Goal: Task Accomplishment & Management: Complete application form

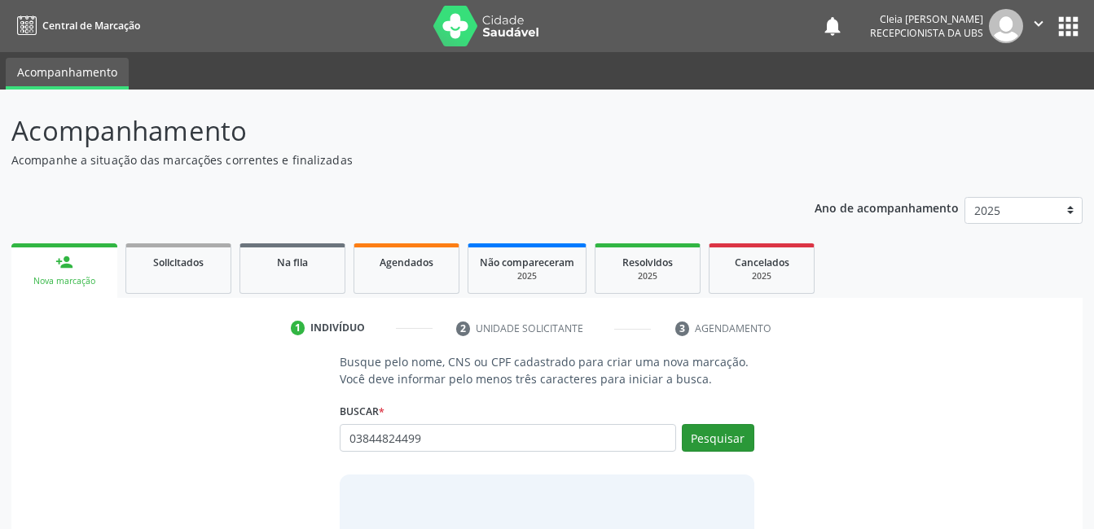
type input "03844824499"
click at [689, 444] on button "Pesquisar" at bounding box center [718, 438] width 72 height 28
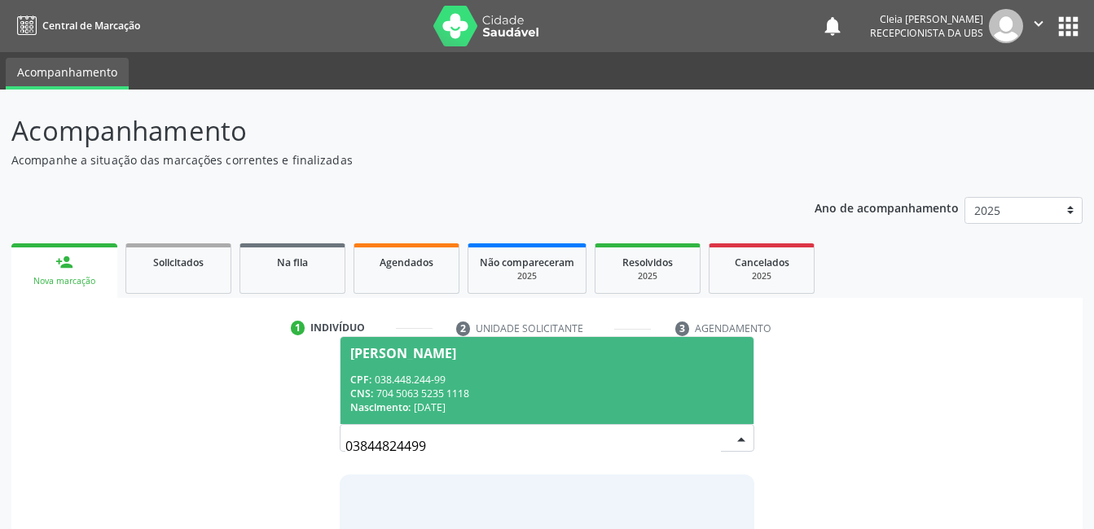
click at [463, 377] on div "CPF: 038.448.244-99" at bounding box center [546, 380] width 393 height 14
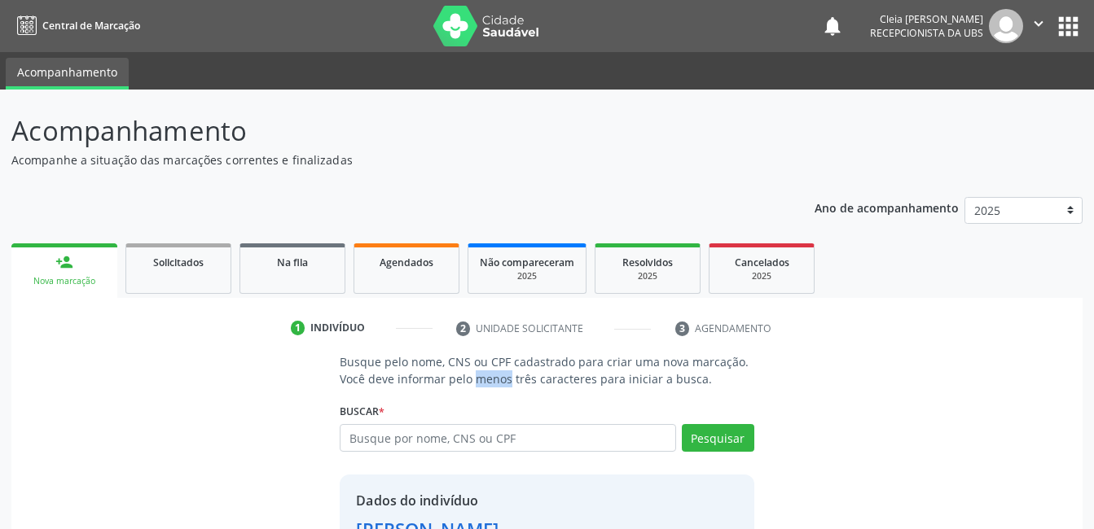
click at [463, 377] on p "Busque pelo nome, CNS ou CPF cadastrado para criar uma nova marcação. Você deve…" at bounding box center [547, 370] width 414 height 34
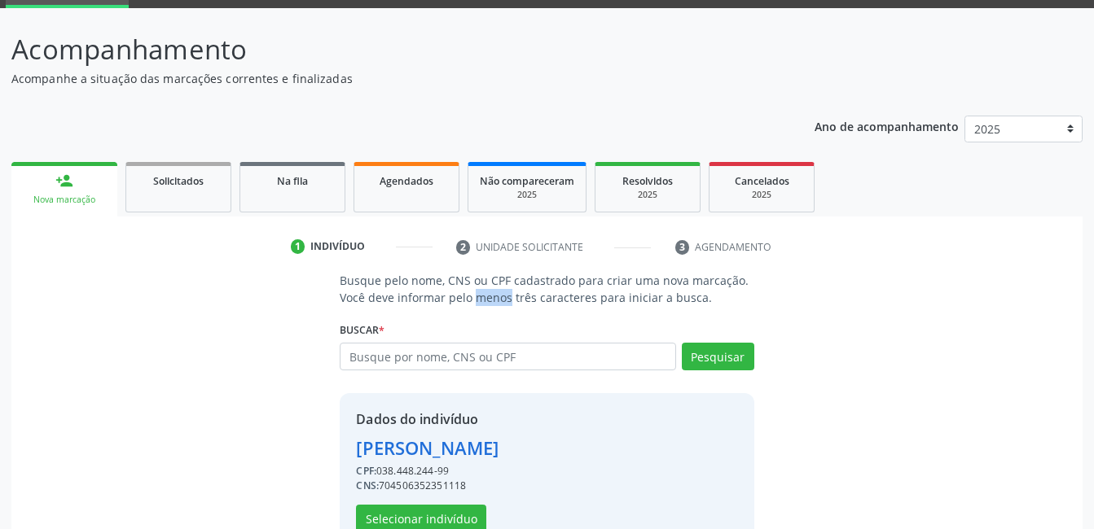
scroll to position [124, 0]
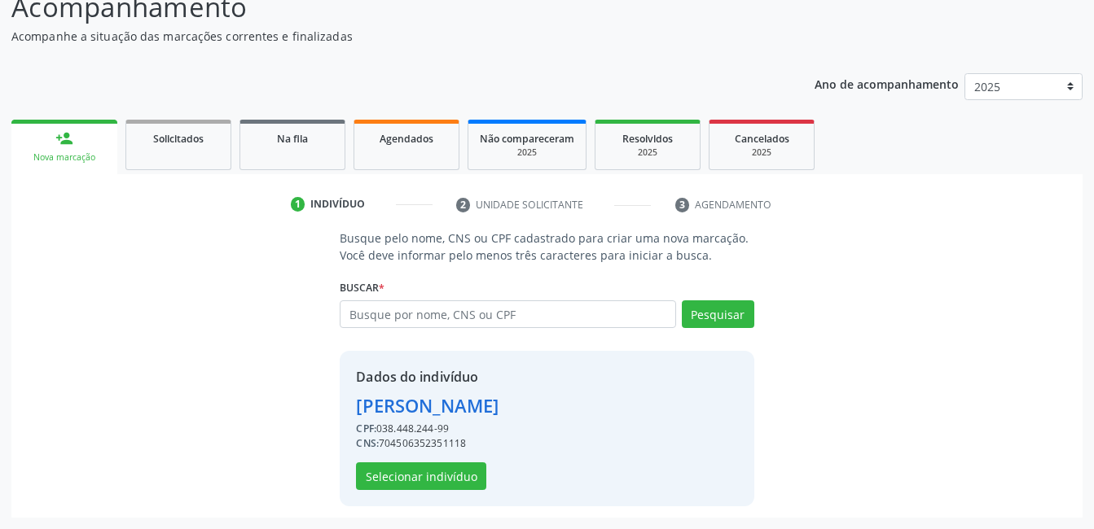
click at [498, 452] on div "Dados do indivíduo [PERSON_NAME] CPF: 038.448.244-99 CNS: 704506352351118 Selec…" at bounding box center [427, 428] width 143 height 123
drag, startPoint x: 507, startPoint y: 452, endPoint x: 688, endPoint y: 387, distance: 192.9
click at [688, 387] on div "Dados do indivíduo [PERSON_NAME] CPF: 038.448.244-99 CNS: 704506352351118 Selec…" at bounding box center [547, 429] width 414 height 156
click at [430, 481] on button "Selecionar indivíduo" at bounding box center [421, 477] width 130 height 28
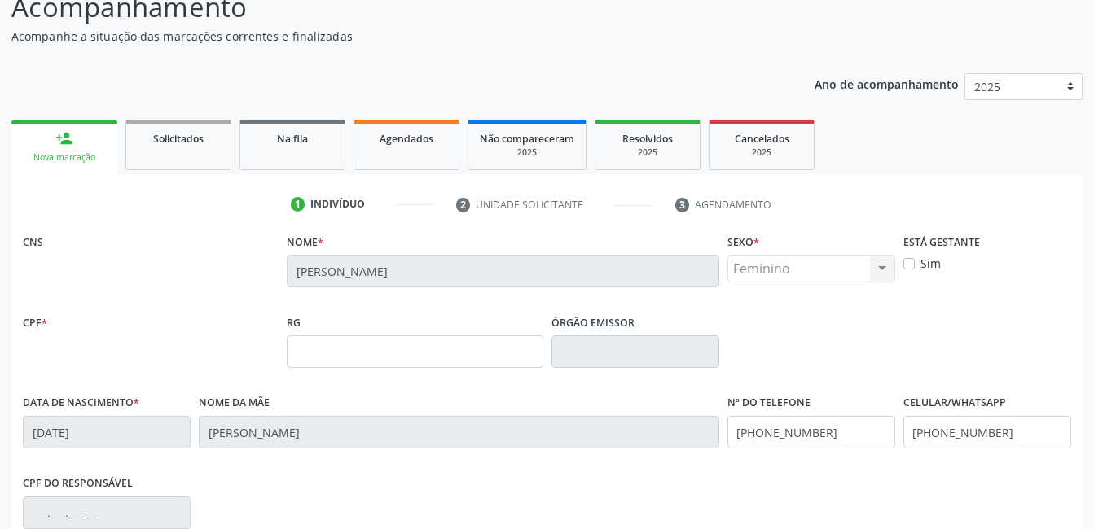
click at [430, 481] on div "CPF do responsável" at bounding box center [547, 512] width 1056 height 81
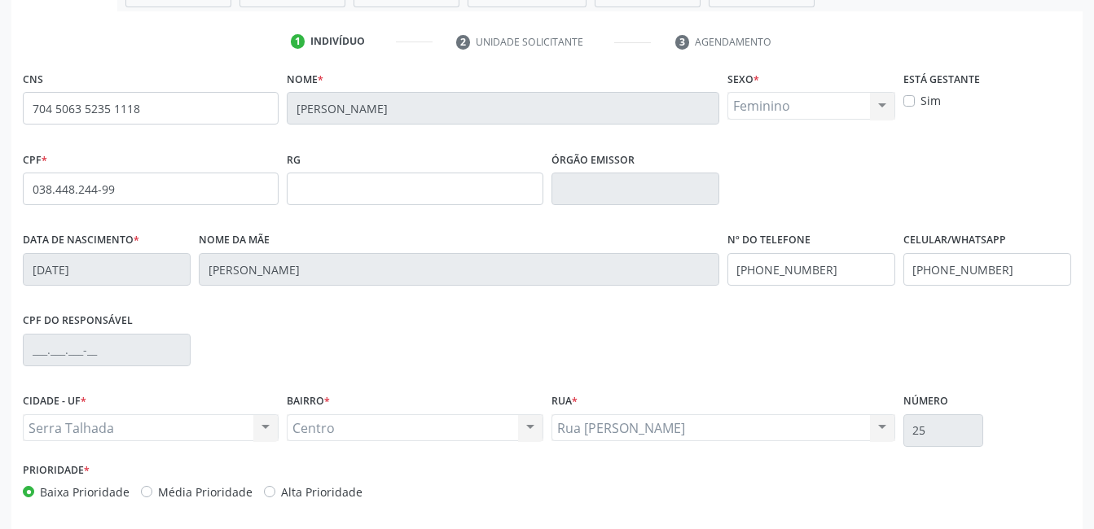
scroll to position [353, 0]
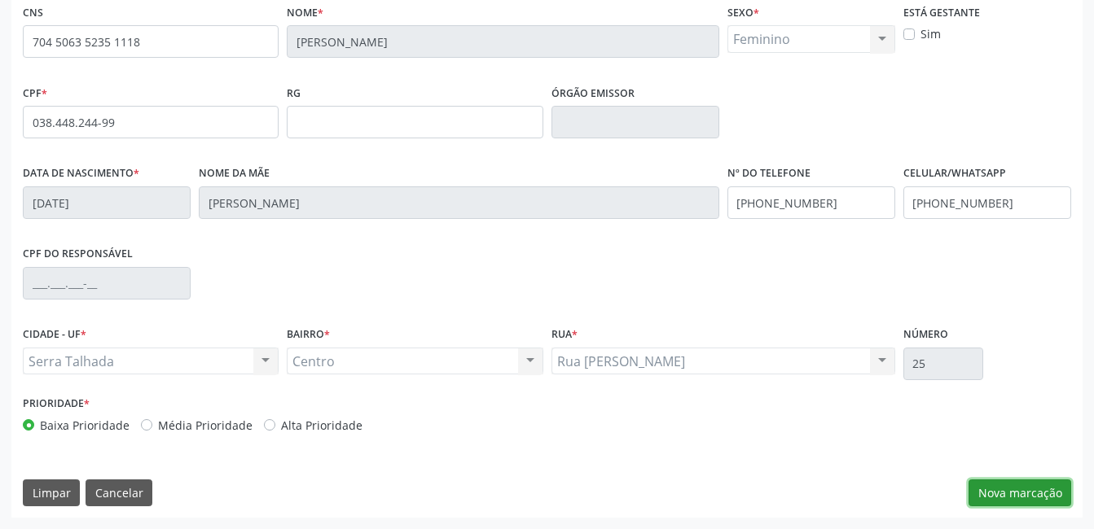
click at [1030, 494] on button "Nova marcação" at bounding box center [1019, 494] width 103 height 28
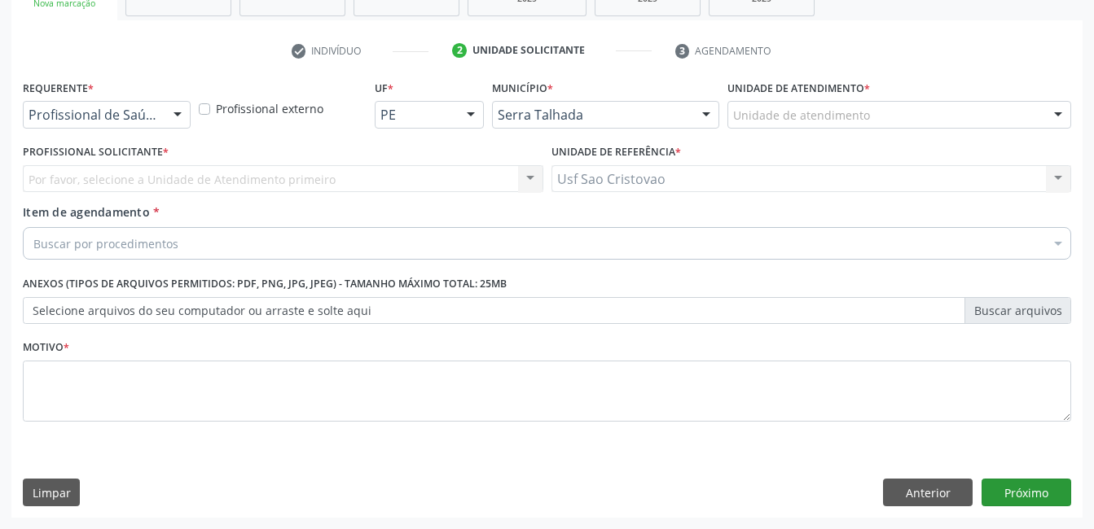
scroll to position [278, 0]
click at [182, 112] on div at bounding box center [177, 116] width 24 height 28
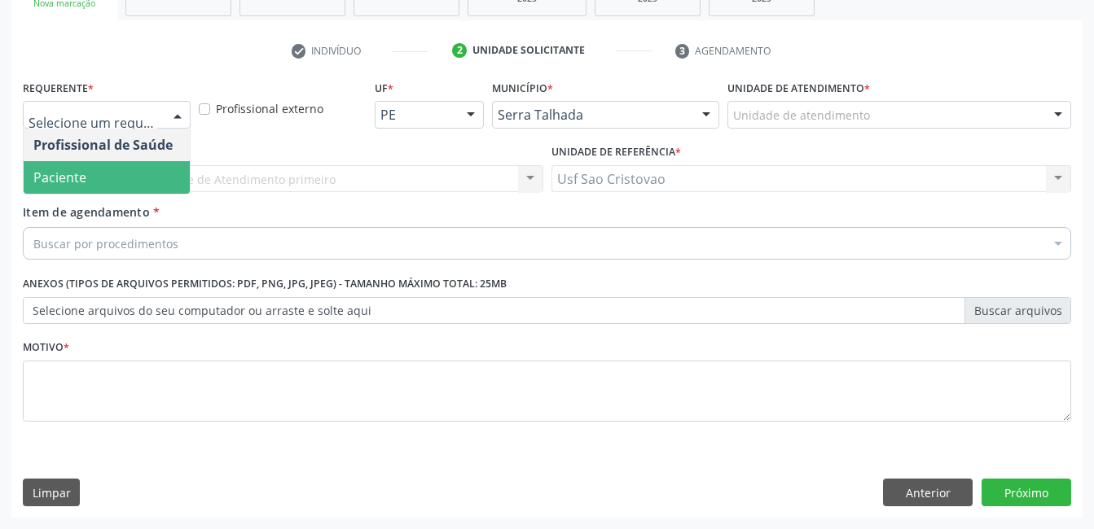
click at [161, 167] on span "Paciente" at bounding box center [107, 177] width 166 height 33
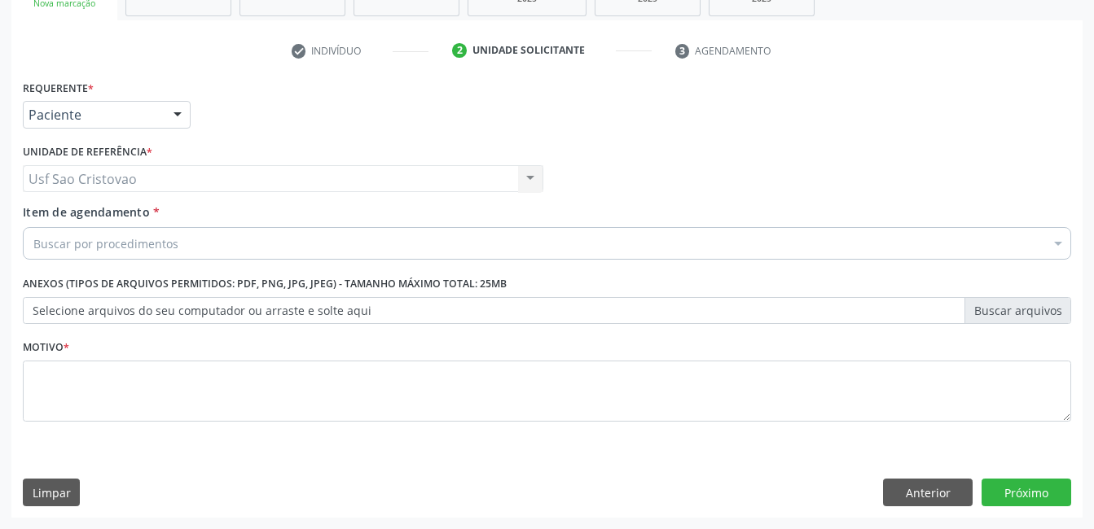
click at [182, 250] on div "Buscar por procedimentos" at bounding box center [547, 243] width 1048 height 33
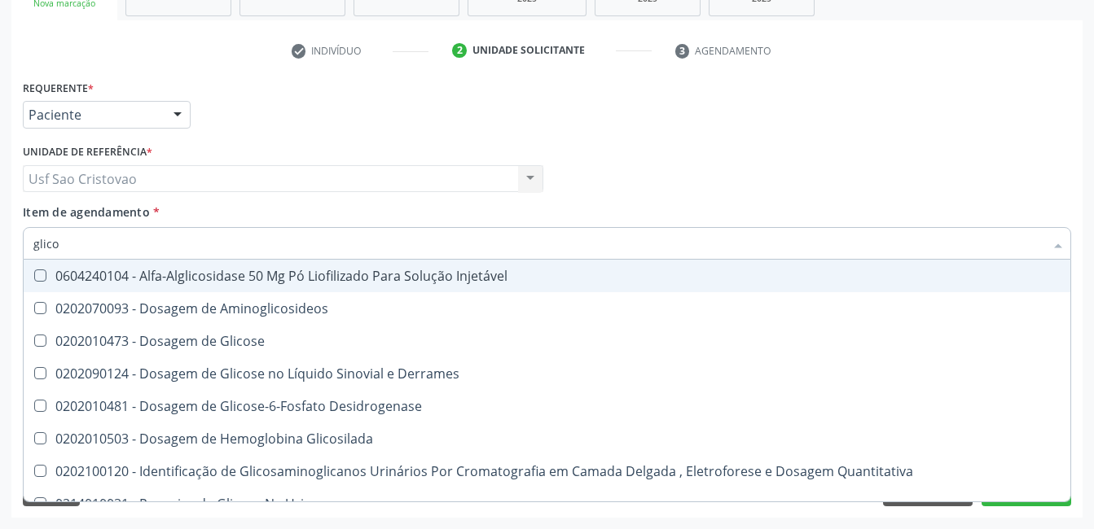
type input "glicos"
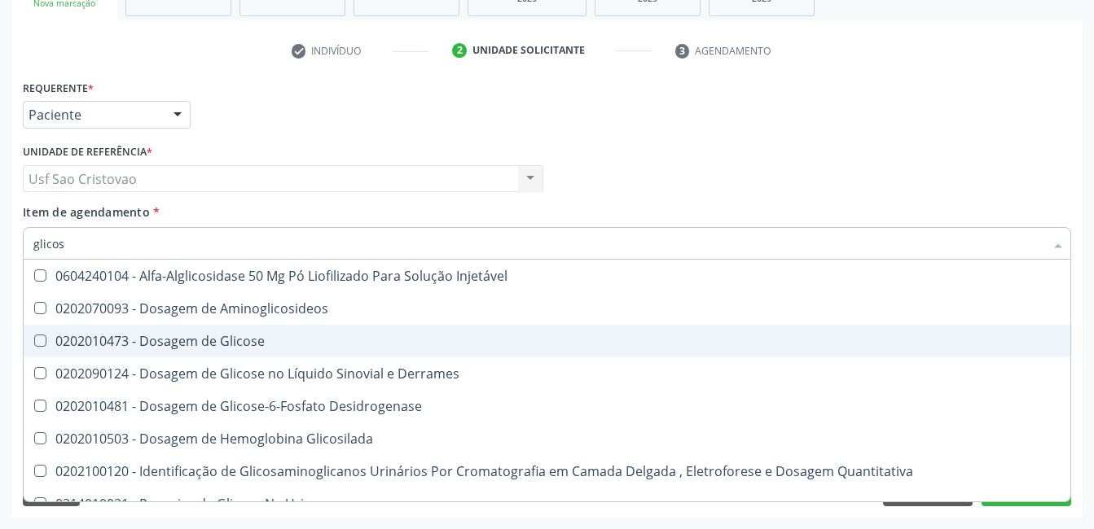
click at [37, 339] on Glicose at bounding box center [40, 341] width 12 height 12
click at [34, 339] on Glicose "checkbox" at bounding box center [29, 341] width 11 height 11
checkbox Glicose "true"
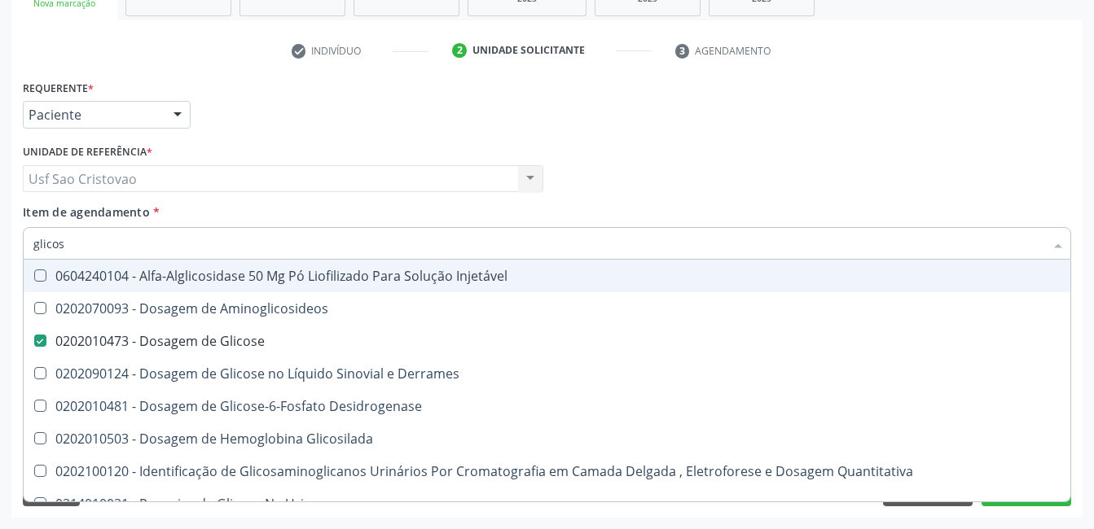
type input "glico"
checkbox Glicose "false"
checkbox Glicosilada "true"
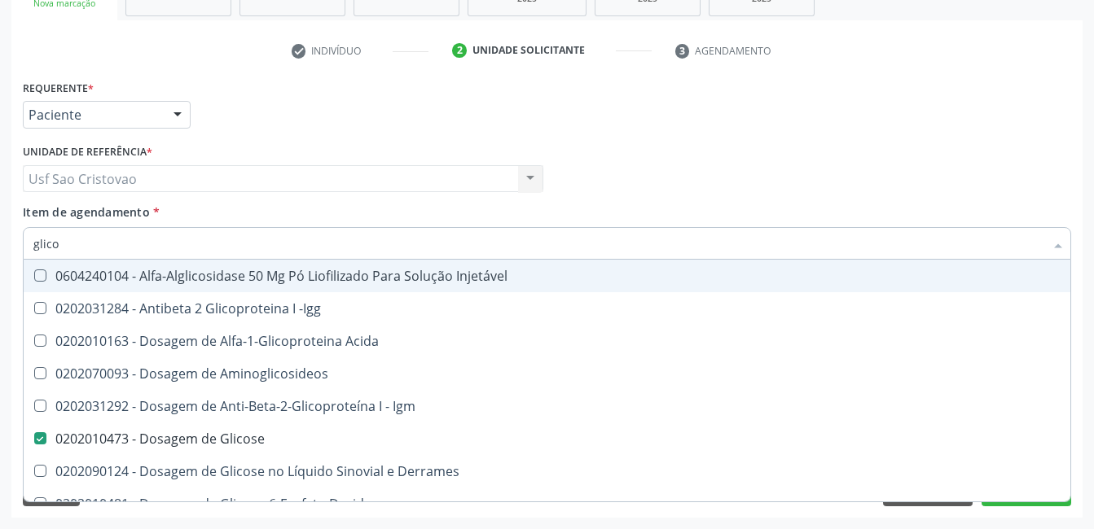
type input "glic"
checkbox Glicose "false"
checkbox Glicose "true"
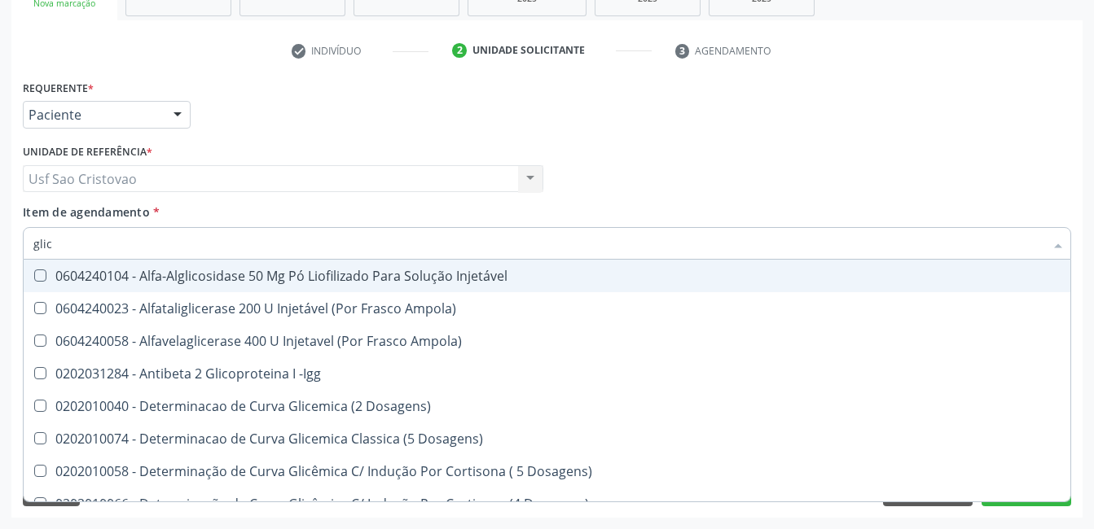
type input "gli"
checkbox Glicose "false"
checkbox Glicosilada "true"
type input "gl"
checkbox Glicosilada "false"
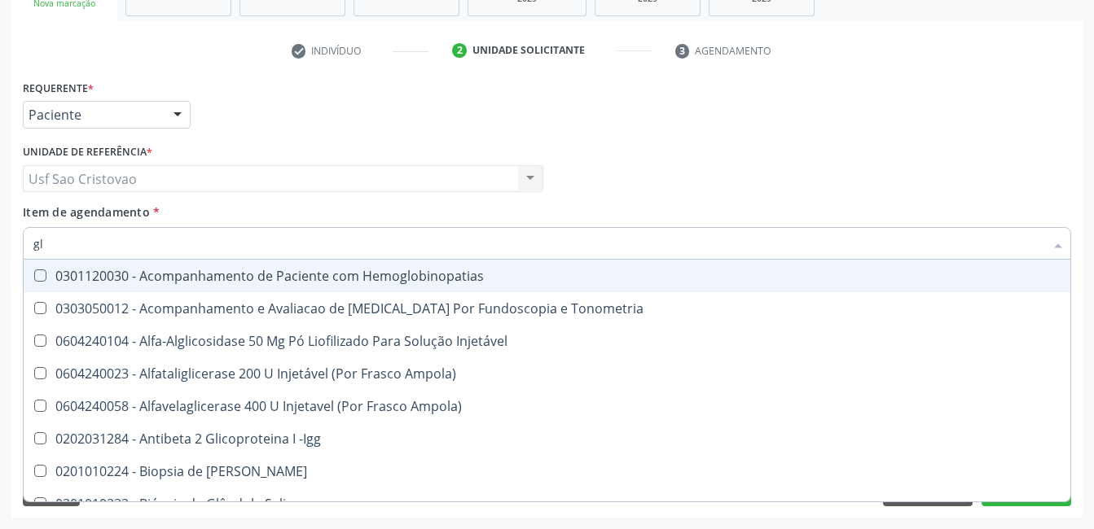
type input "g"
checkbox Glicose "false"
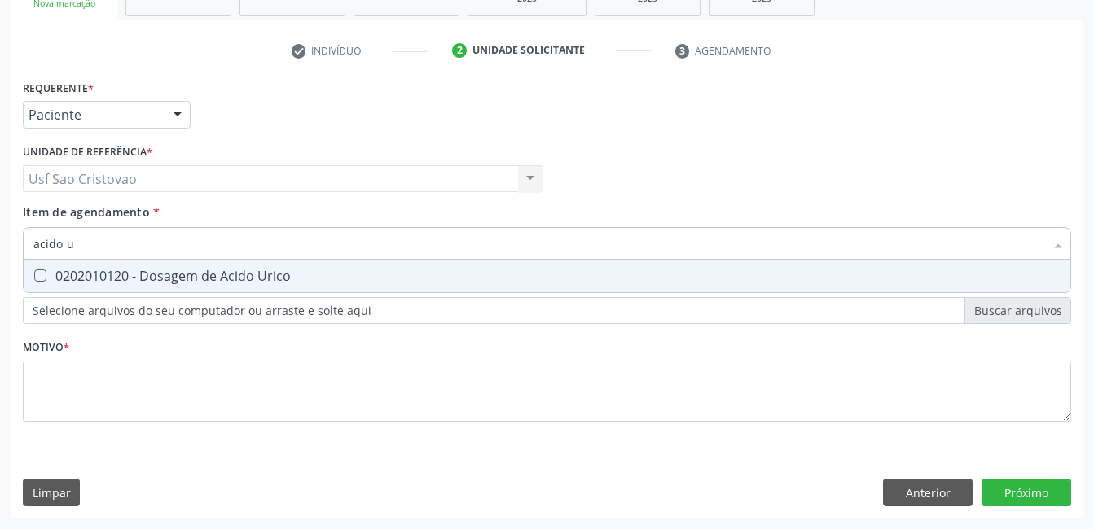
type input "acido ur"
click at [38, 276] on Urico at bounding box center [40, 276] width 12 height 12
click at [34, 276] on Urico "checkbox" at bounding box center [29, 275] width 11 height 11
checkbox Urico "true"
type input "acido"
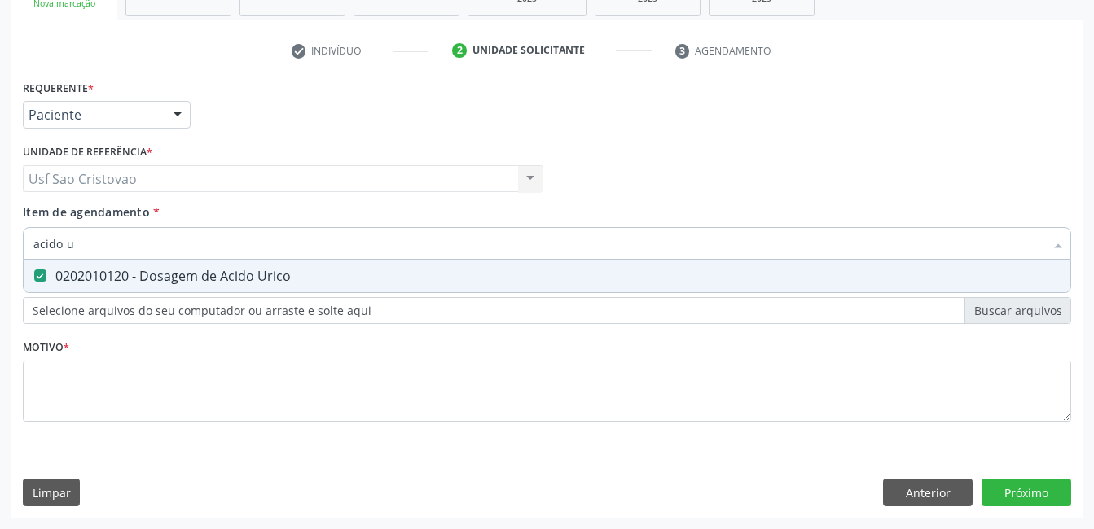
checkbox Urico "false"
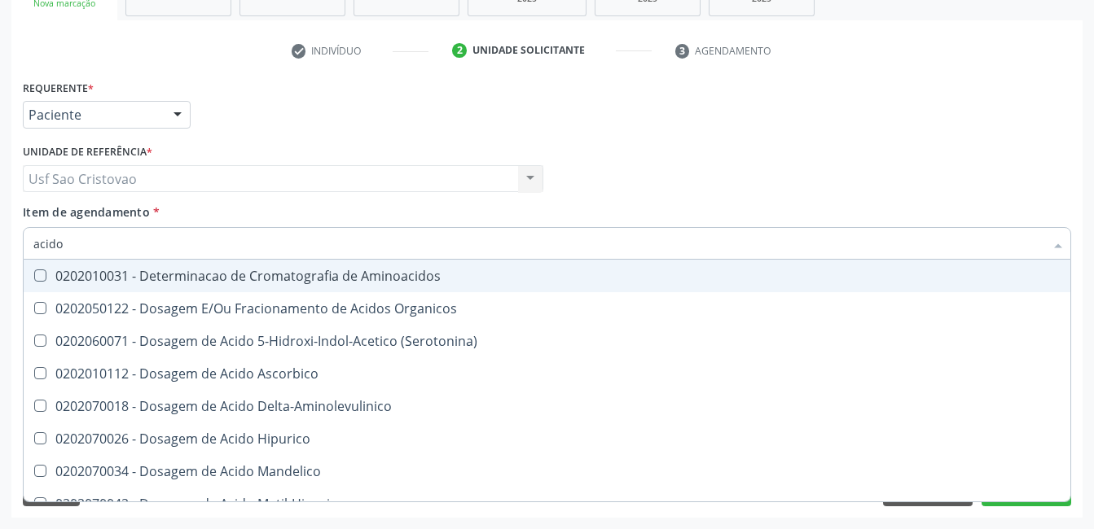
type input "acid"
checkbox Urico "false"
checkbox Cromatografia\) "true"
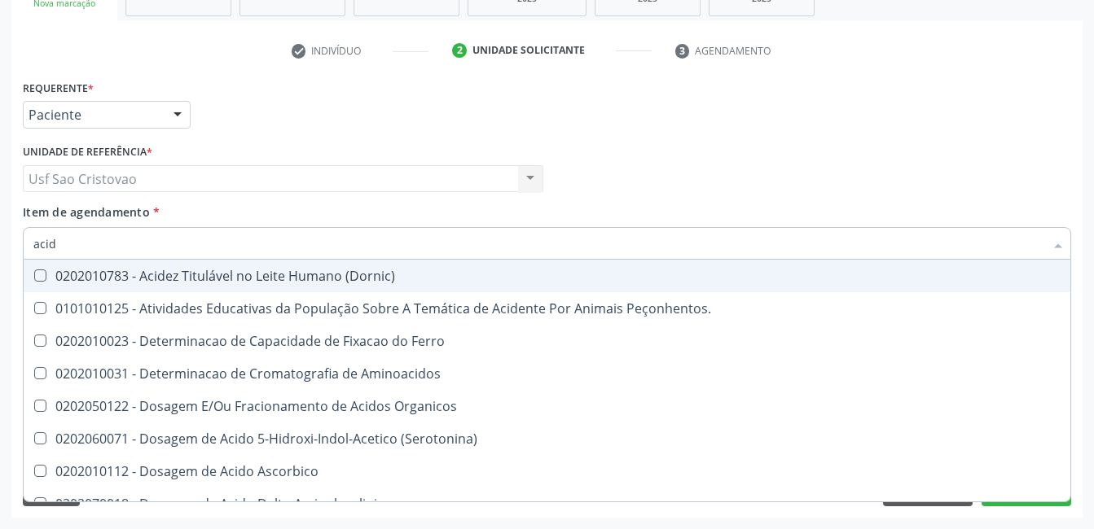
type input "aci"
checkbox Urico "false"
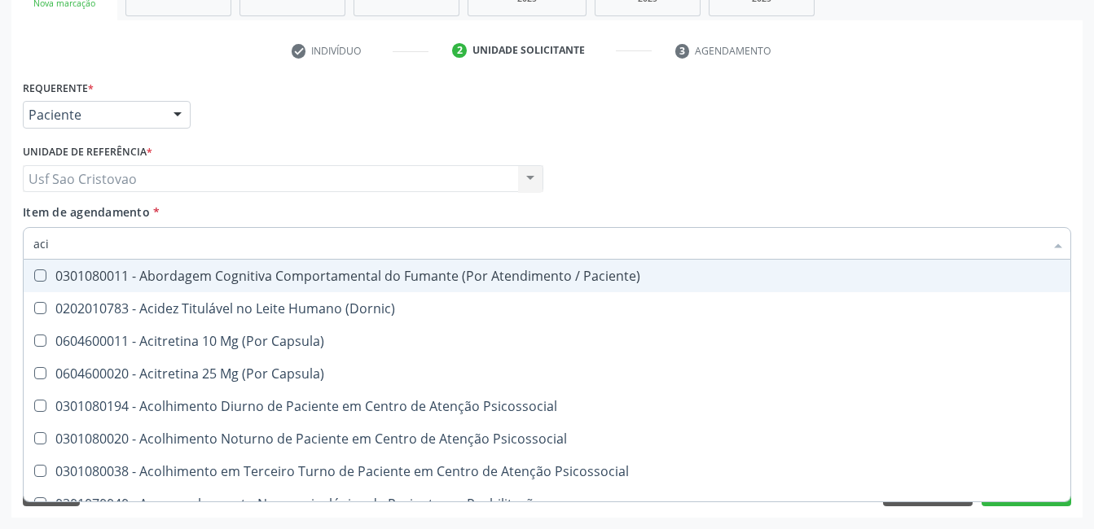
type input "ac"
checkbox Urico "false"
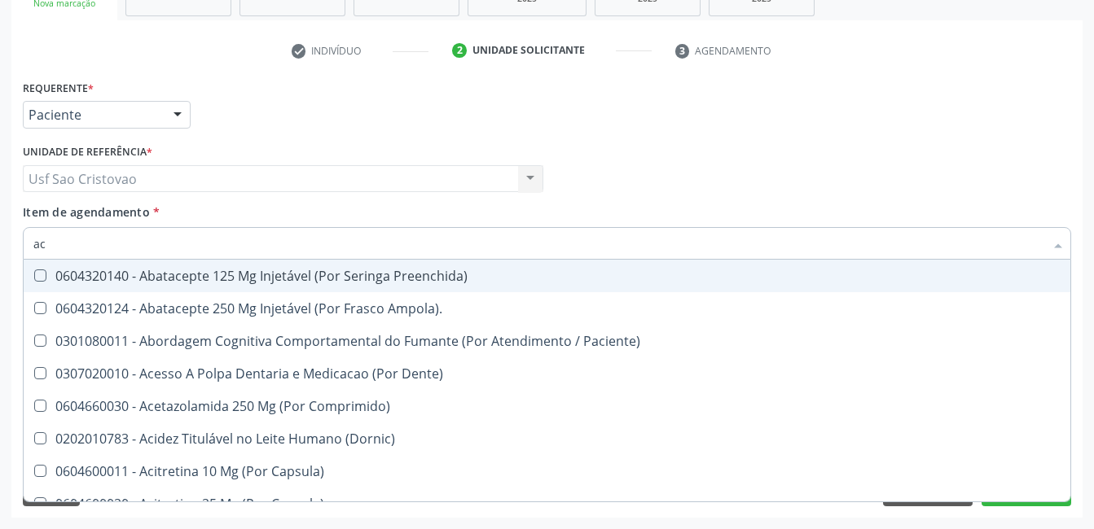
type input "a"
checkbox Urico "false"
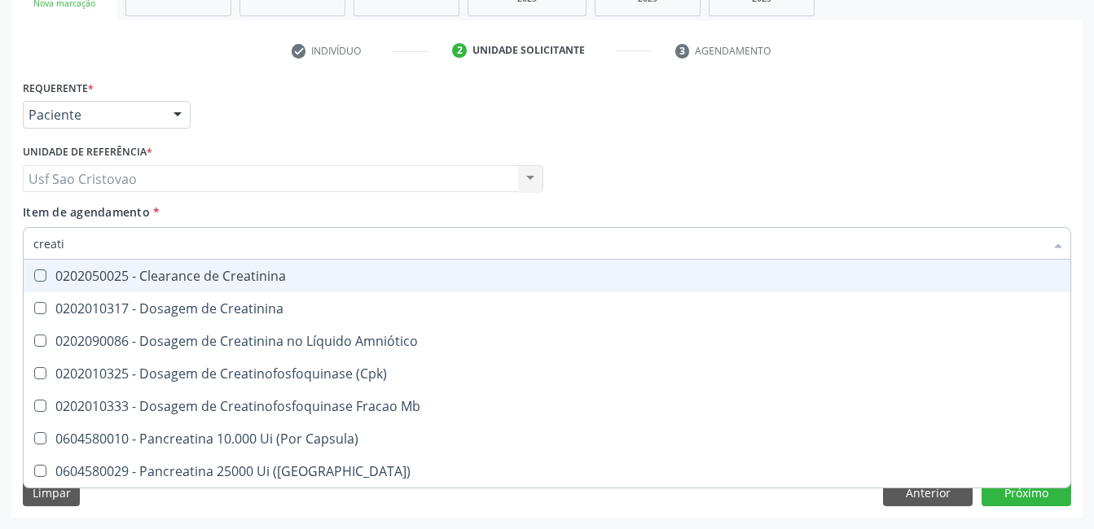
type input "creatin"
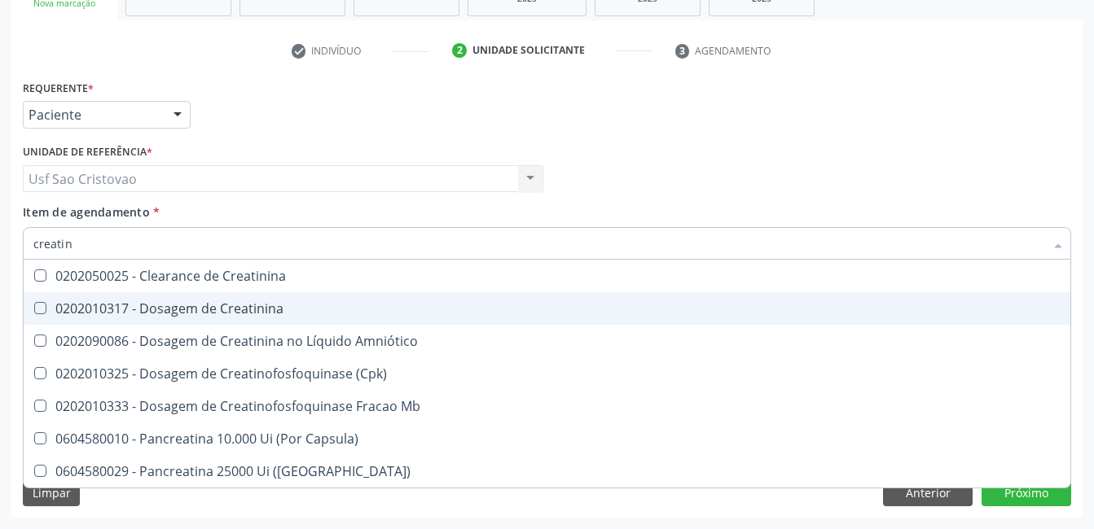
click at [43, 308] on Creatinina at bounding box center [40, 308] width 12 height 12
click at [34, 308] on Creatinina "checkbox" at bounding box center [29, 308] width 11 height 11
checkbox Creatinina "true"
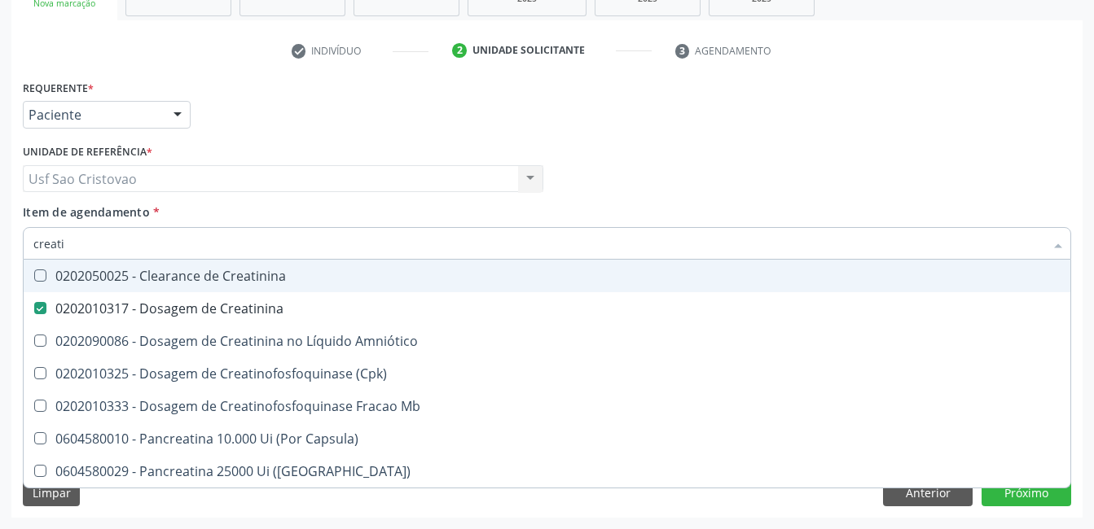
type input "creat"
checkbox Creatinina "false"
checkbox \(Cpk\) "true"
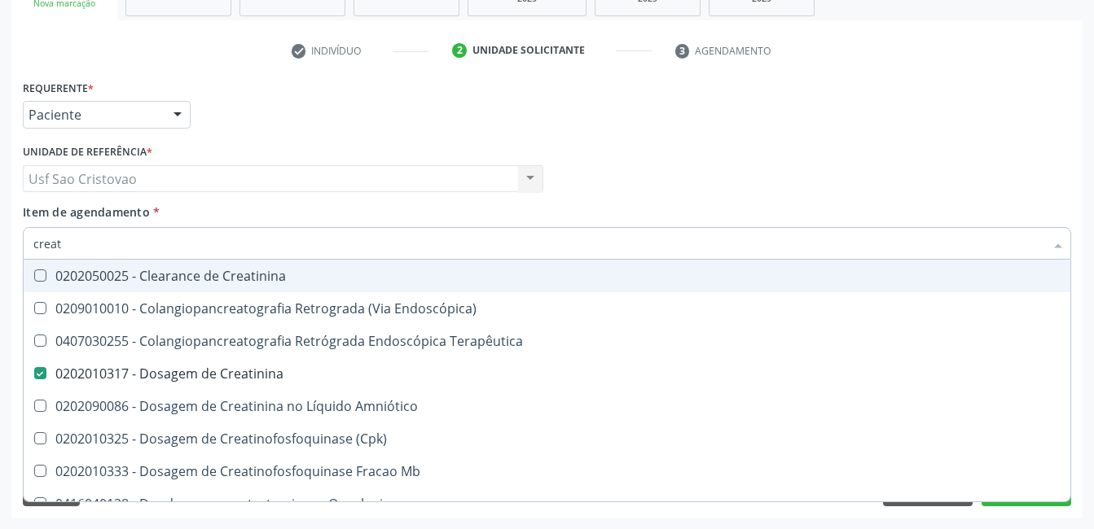
type input "crea"
checkbox Creatinina "false"
checkbox Mb "true"
type input "cre"
checkbox Mb "false"
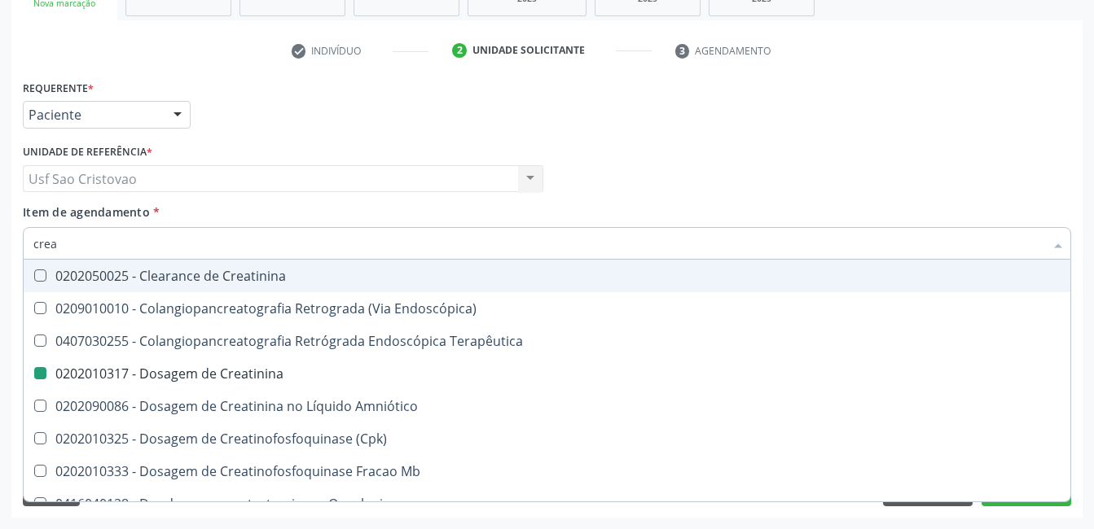
checkbox Oncologia "true"
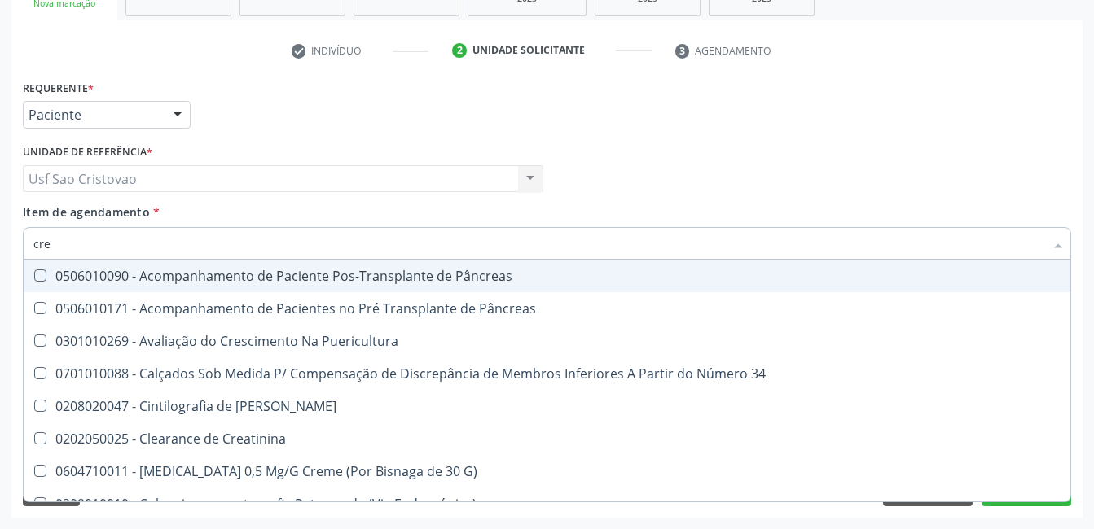
type input "cr"
checkbox Creatinina "false"
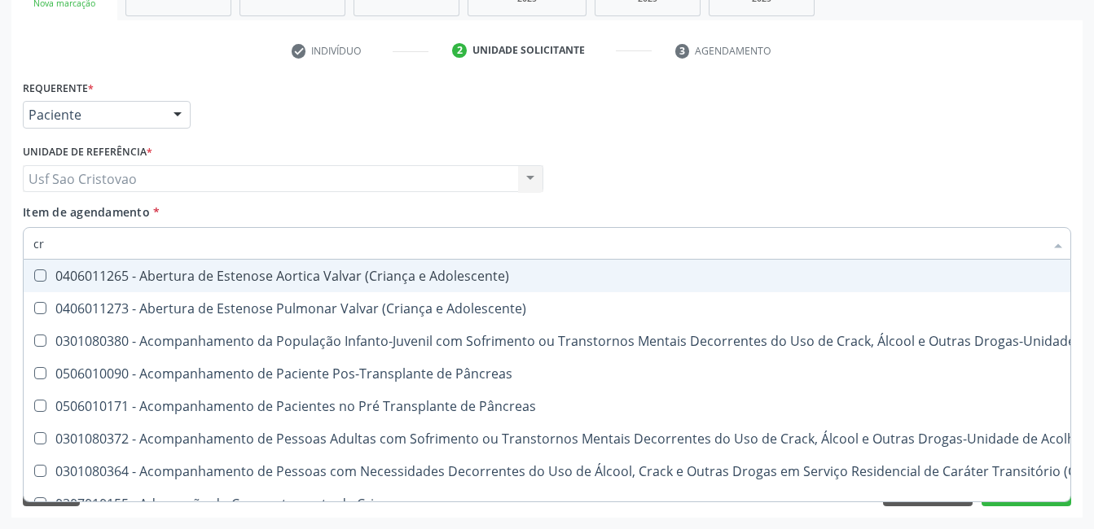
type input "c"
checkbox Creatinina "false"
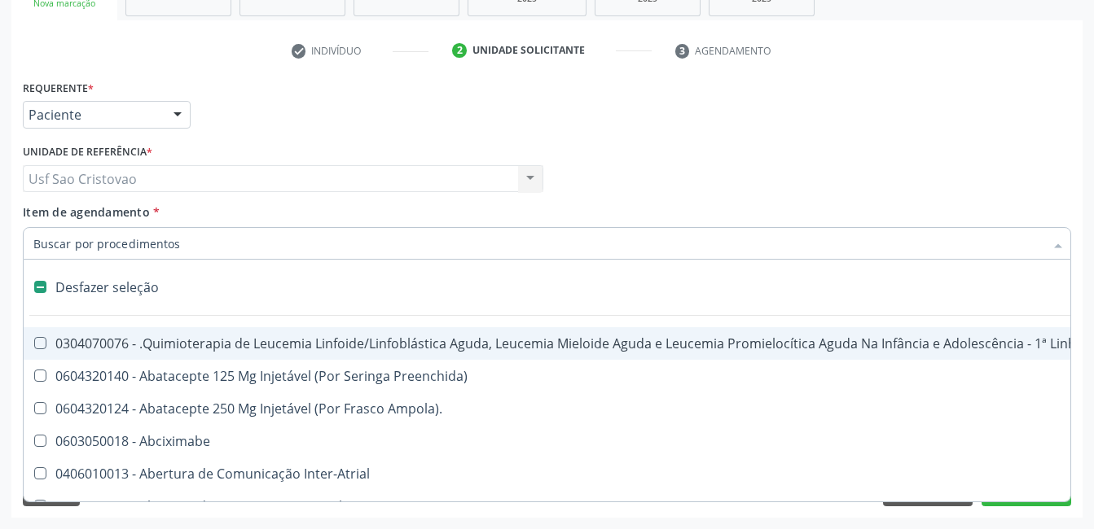
type input "u"
checkbox Cistorrafia "true"
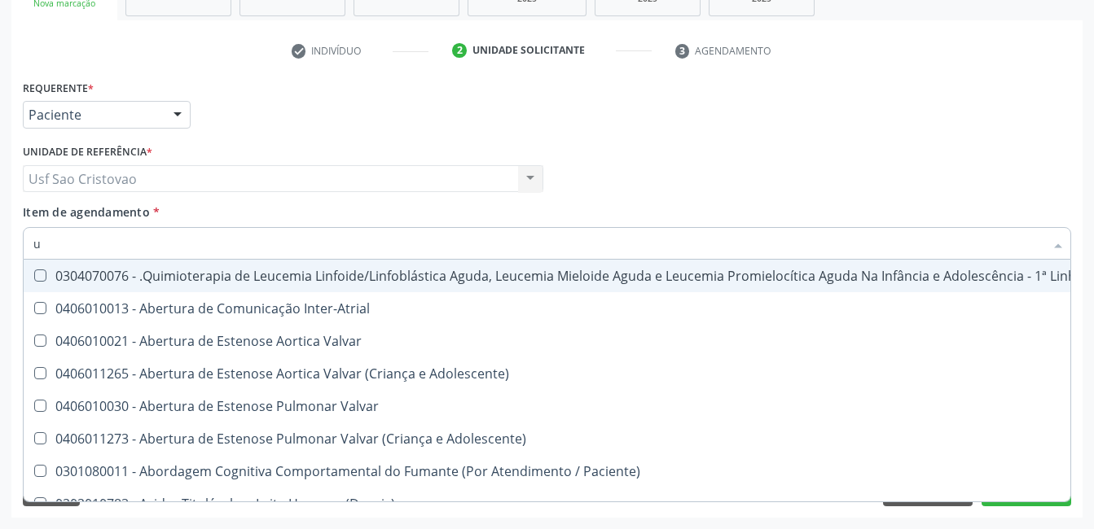
type input "ur"
checkbox B "true"
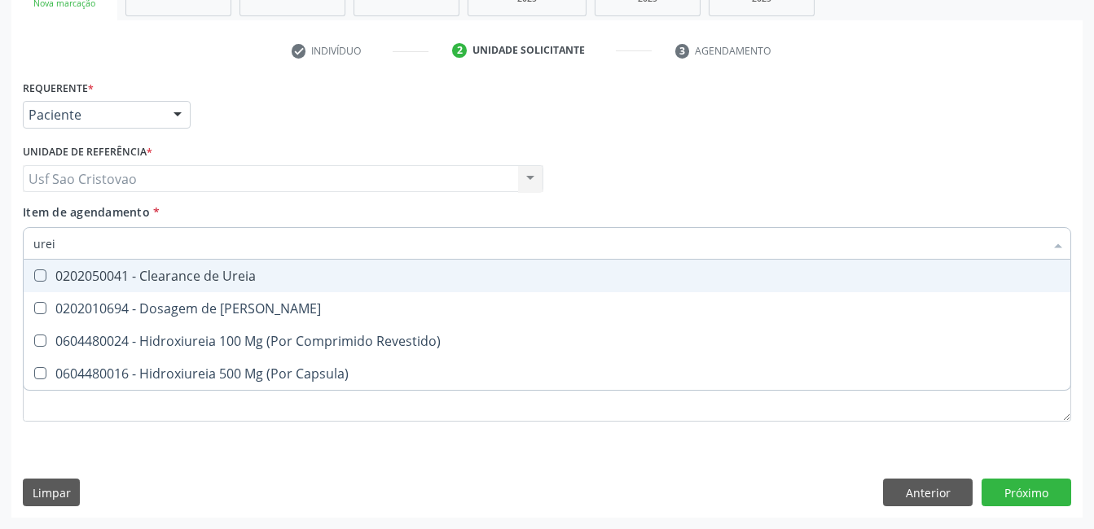
type input "ureia"
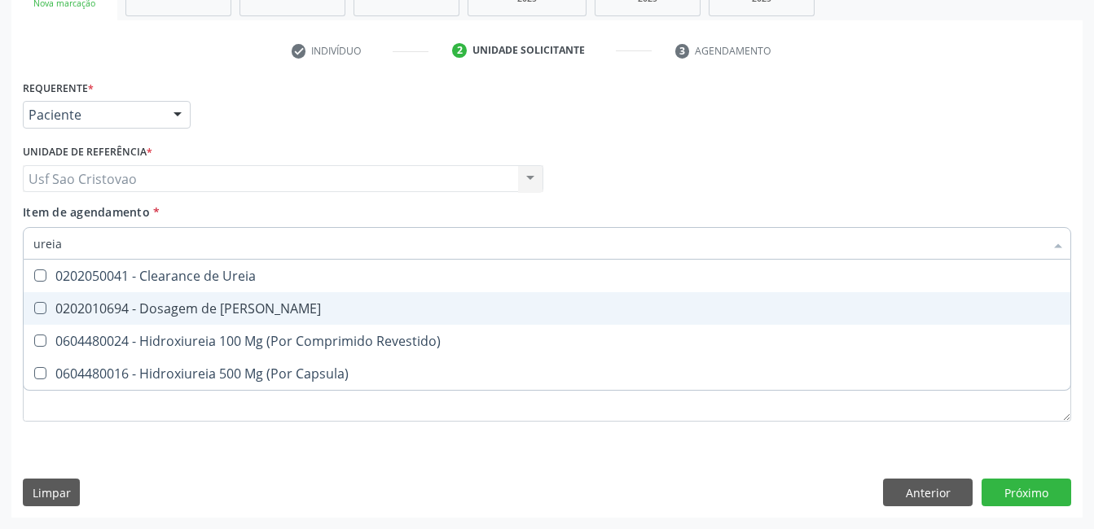
click at [44, 311] on Ureia at bounding box center [40, 308] width 12 height 12
click at [34, 311] on Ureia "checkbox" at bounding box center [29, 308] width 11 height 11
checkbox Ureia "true"
type input "ure"
checkbox Ureia "false"
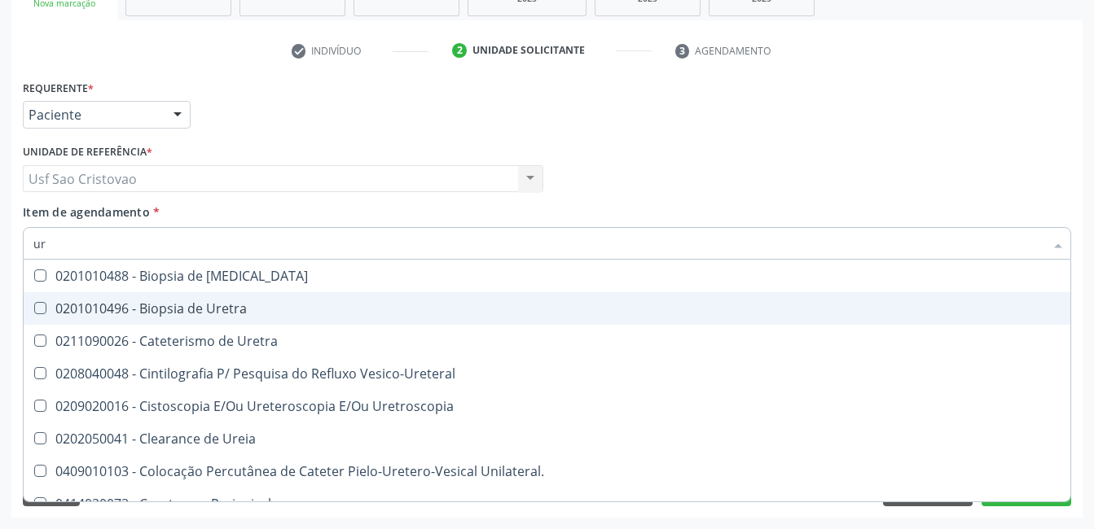
type input "u"
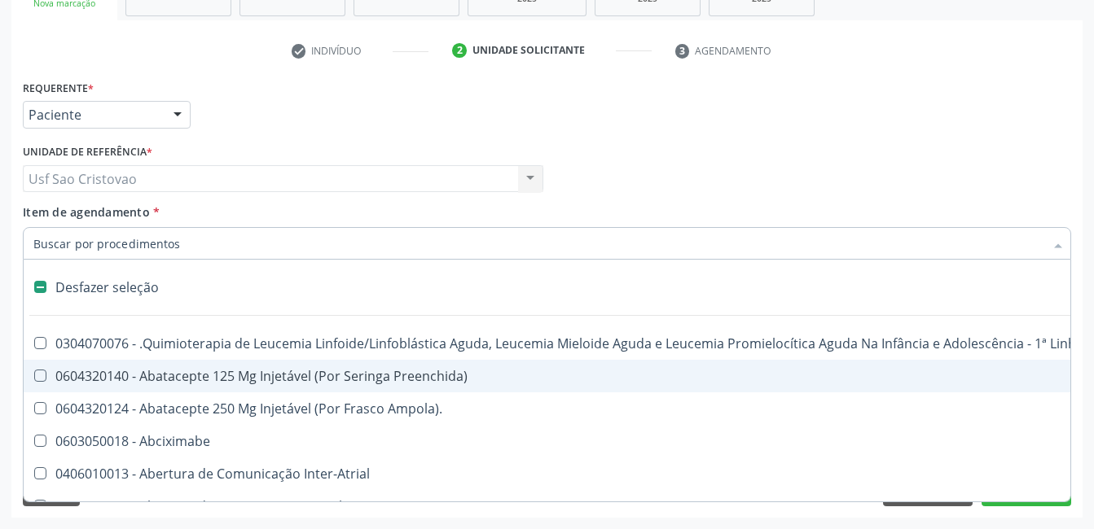
checkbox Capsula\) "false"
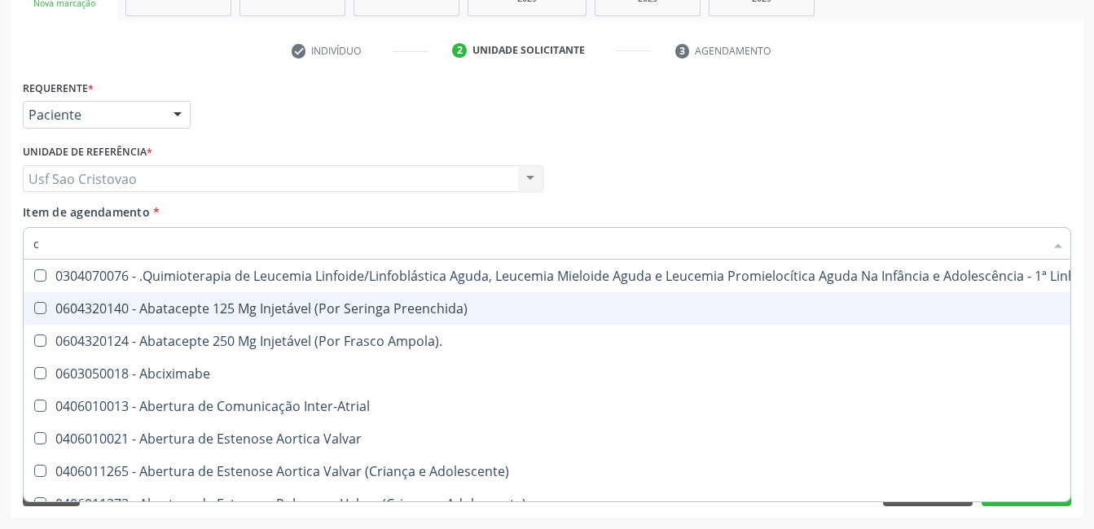
type input "co"
checkbox Único "true"
checkbox Creatinina "true"
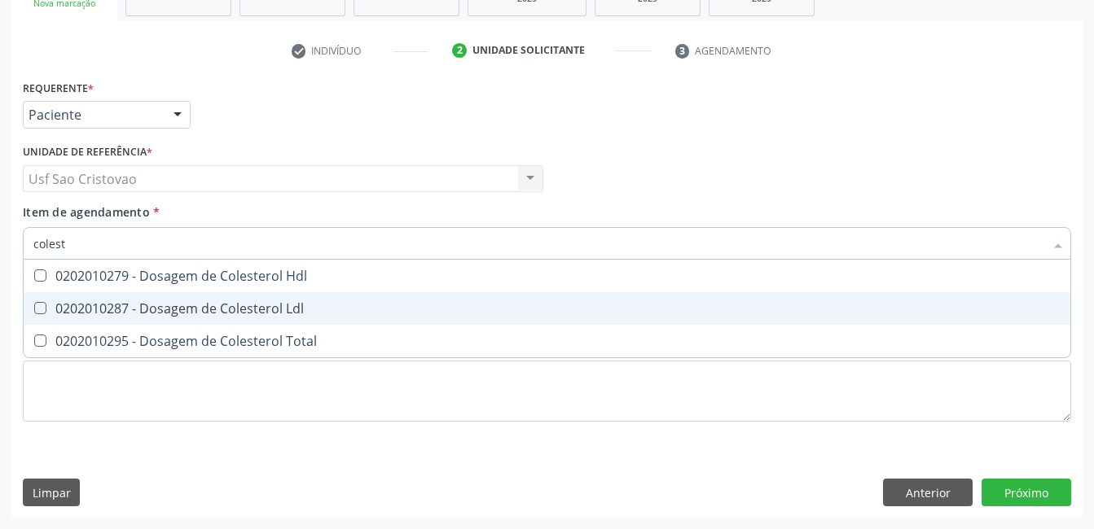
type input "coleste"
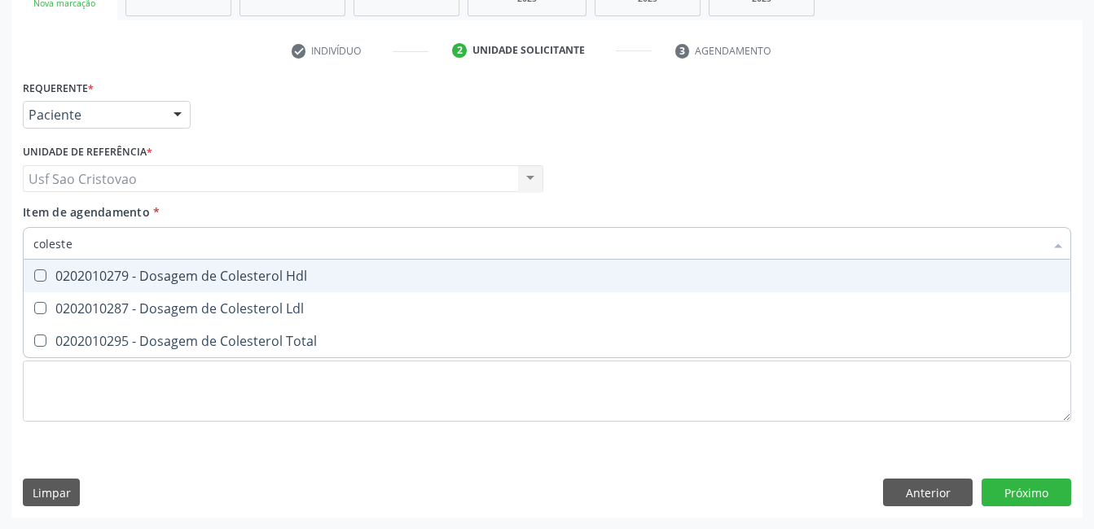
click at [42, 274] on Hdl at bounding box center [40, 276] width 12 height 12
click at [34, 274] on Hdl "checkbox" at bounding box center [29, 275] width 11 height 11
checkbox Hdl "true"
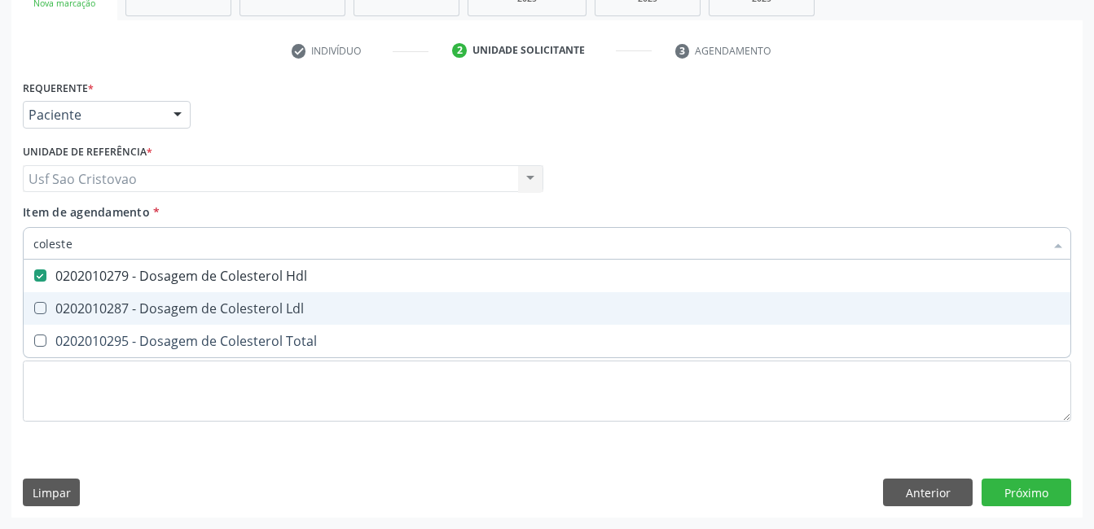
click at [39, 306] on Ldl at bounding box center [40, 308] width 12 height 12
click at [34, 306] on Ldl "checkbox" at bounding box center [29, 308] width 11 height 11
checkbox Ldl "true"
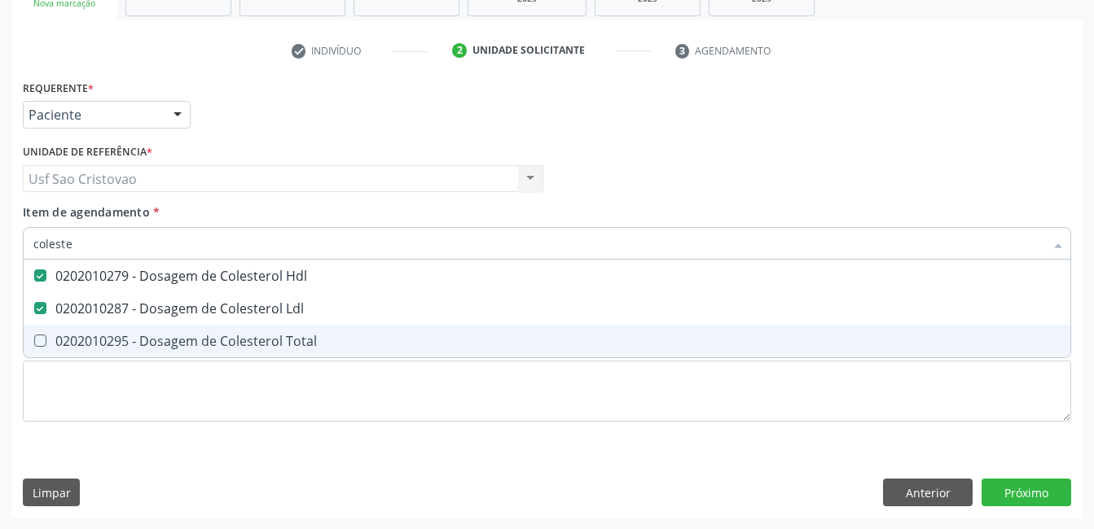
click at [42, 340] on Total at bounding box center [40, 341] width 12 height 12
click at [34, 340] on Total "checkbox" at bounding box center [29, 341] width 11 height 11
checkbox Total "true"
type input "cole"
checkbox Hdl "false"
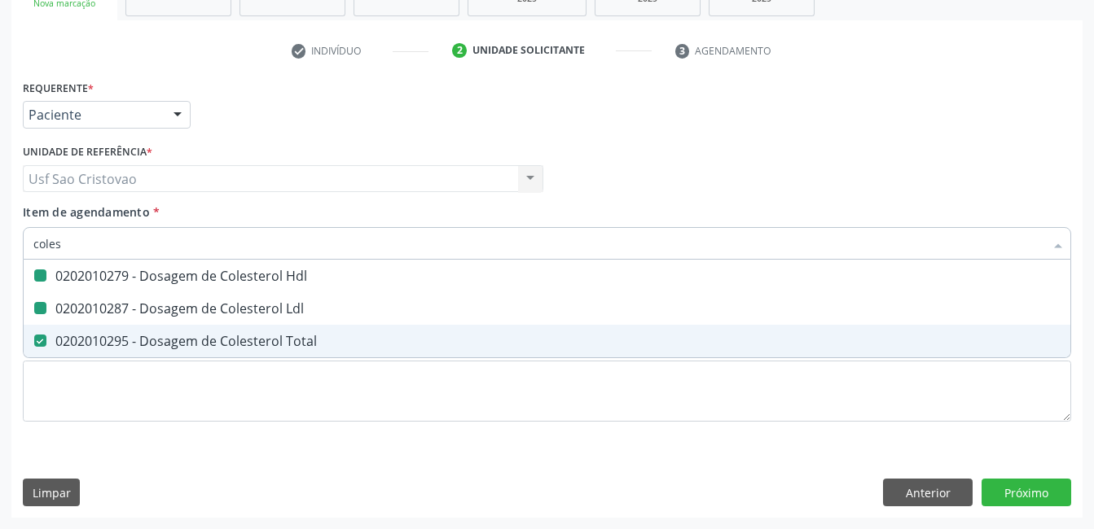
checkbox Ldl "false"
checkbox Total "false"
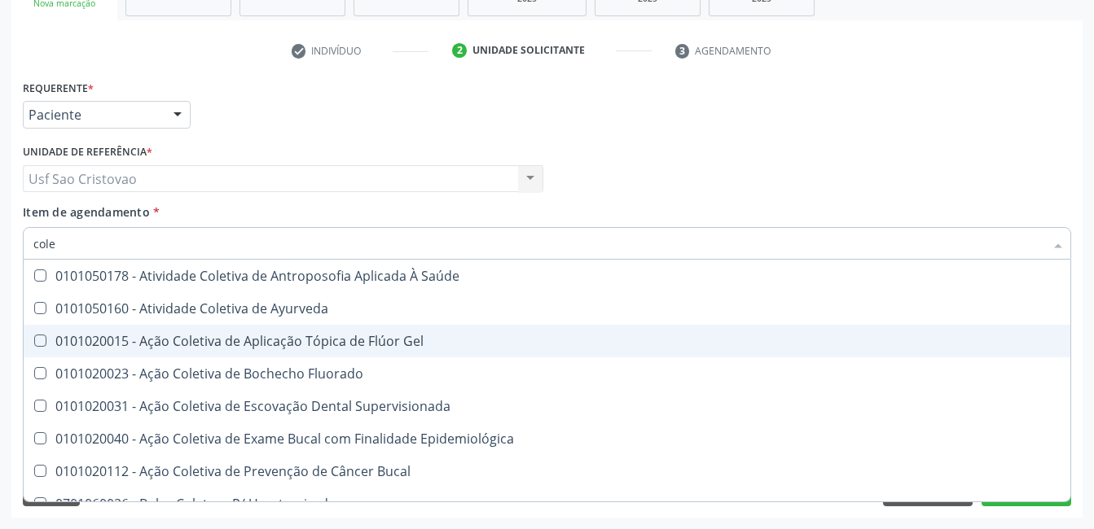
type input "col"
checkbox Hdl "false"
checkbox Ldl "false"
checkbox Total "false"
type input "c"
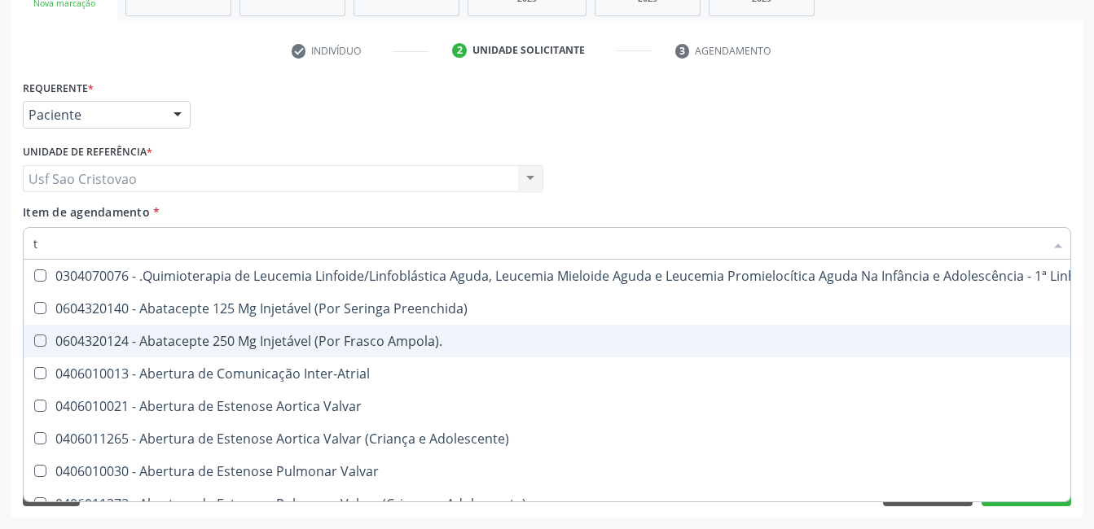
type input "tg"
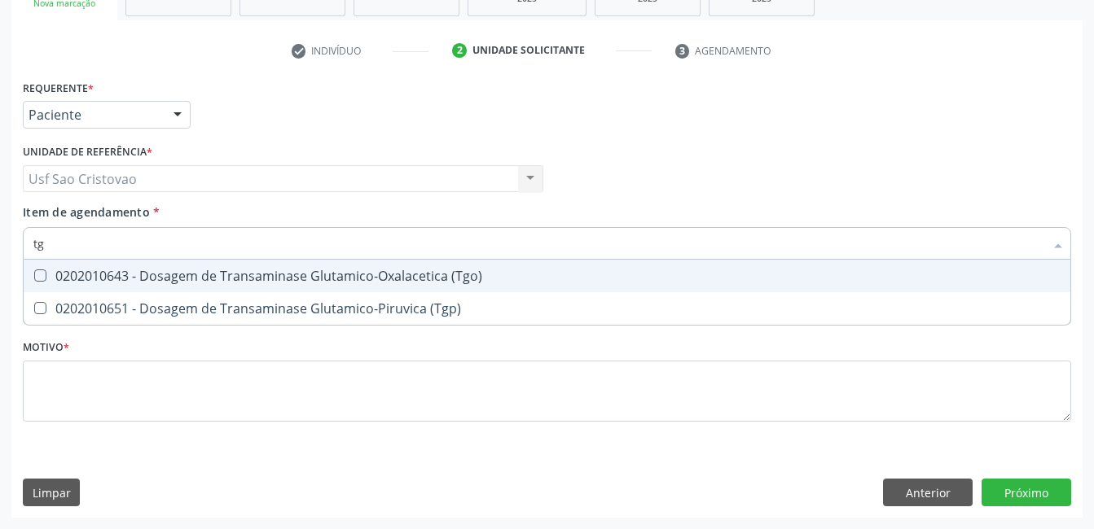
click at [43, 269] on span "0202010643 - Dosagem de Transaminase Glutamico-Oxalacetica (Tgo)" at bounding box center [547, 276] width 1046 height 33
checkbox \(Tgo\) "true"
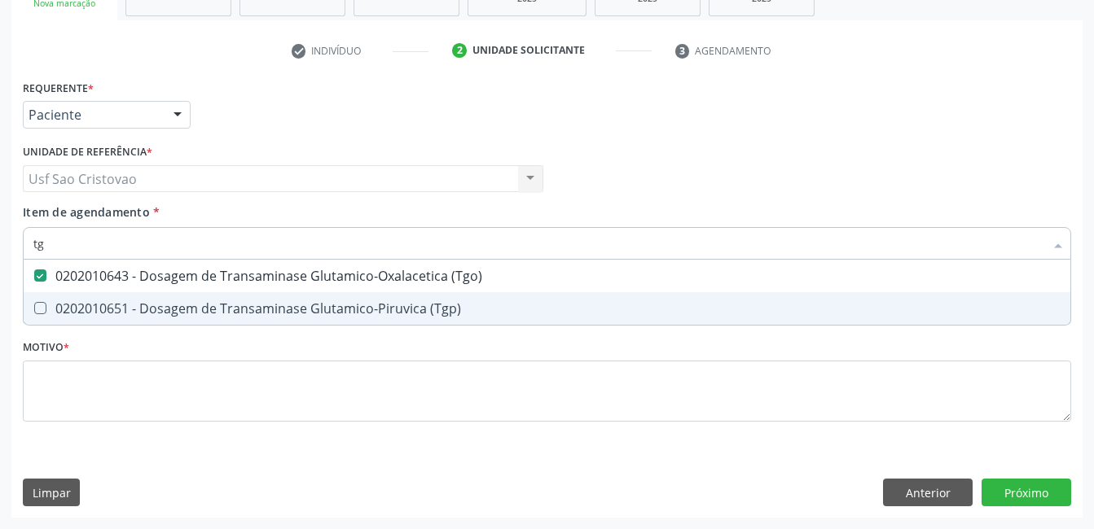
click at [42, 304] on \(Tgp\) at bounding box center [40, 308] width 12 height 12
click at [34, 304] on \(Tgp\) "checkbox" at bounding box center [29, 308] width 11 height 11
checkbox \(Tgp\) "true"
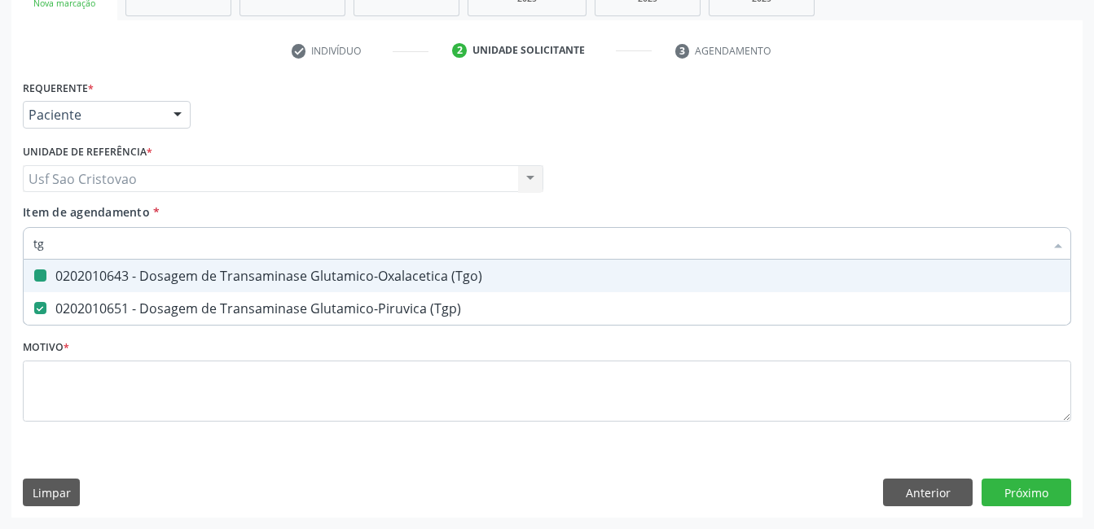
type input "t"
checkbox \(Tgo\) "false"
checkbox \(Tgp\) "false"
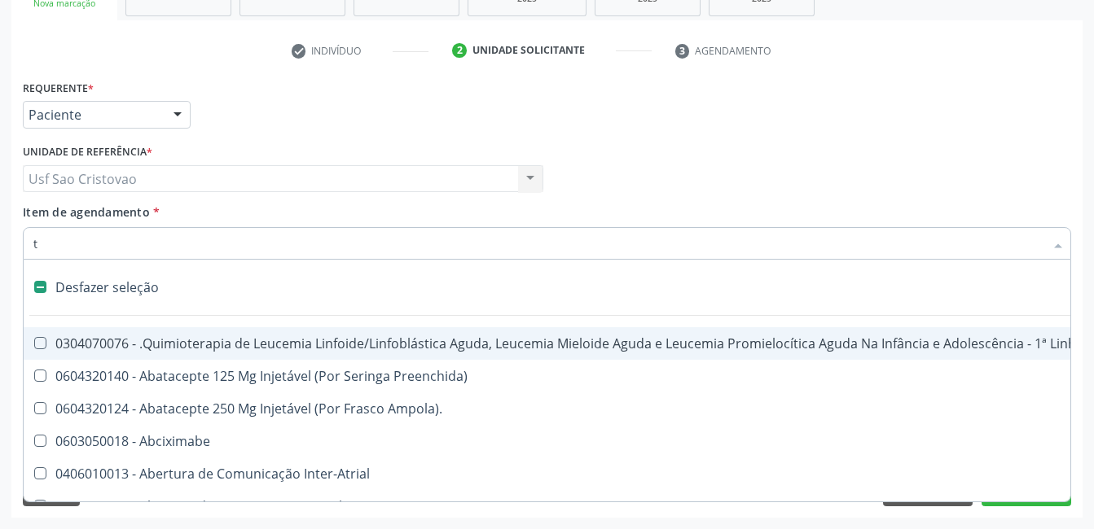
type input "tr"
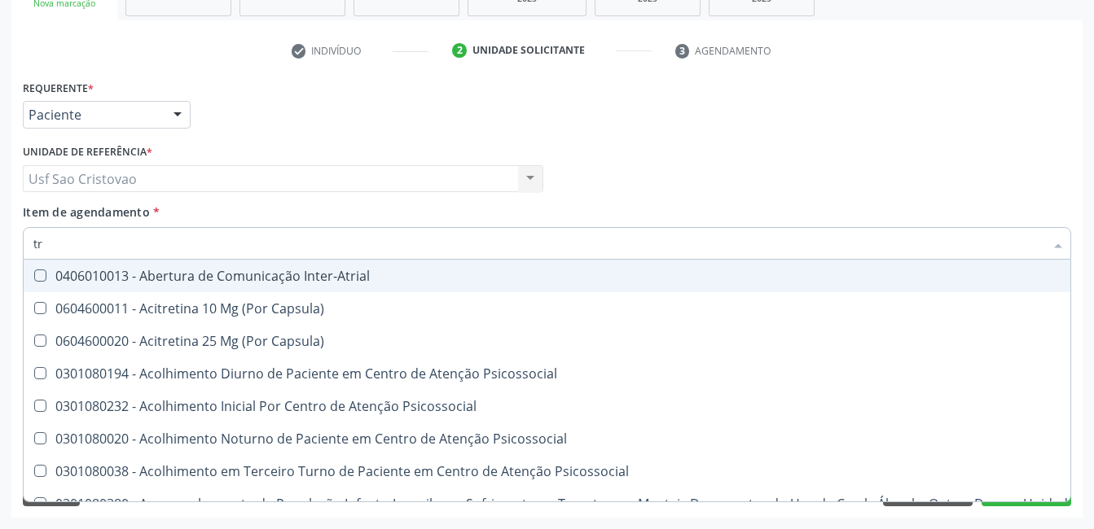
checkbox \(Tgo\) "true"
checkbox \(Tgp\) "true"
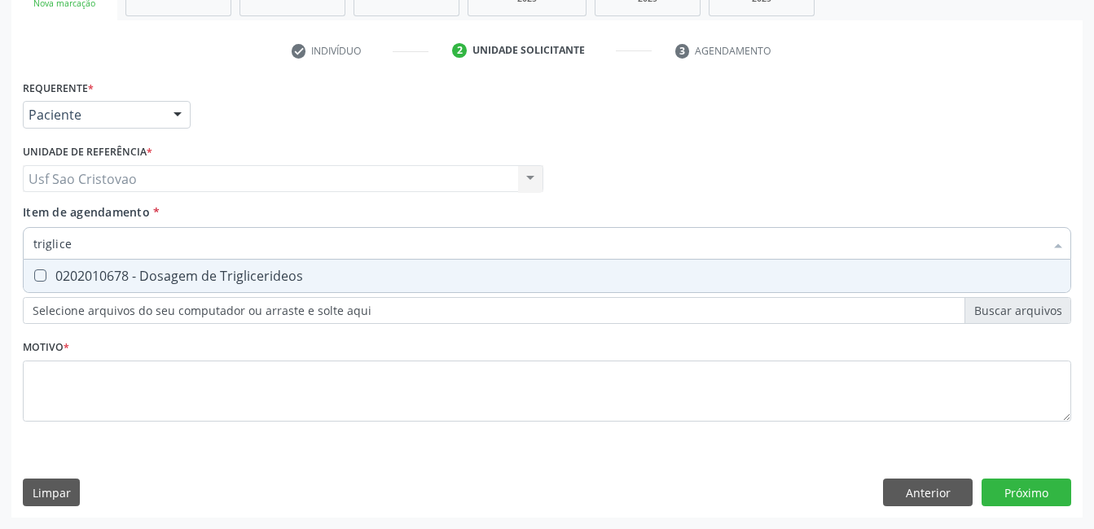
type input "triglicer"
click at [41, 278] on Triglicerideos at bounding box center [40, 276] width 12 height 12
click at [34, 278] on Triglicerideos "checkbox" at bounding box center [29, 275] width 11 height 11
checkbox Triglicerideos "true"
type input "tri"
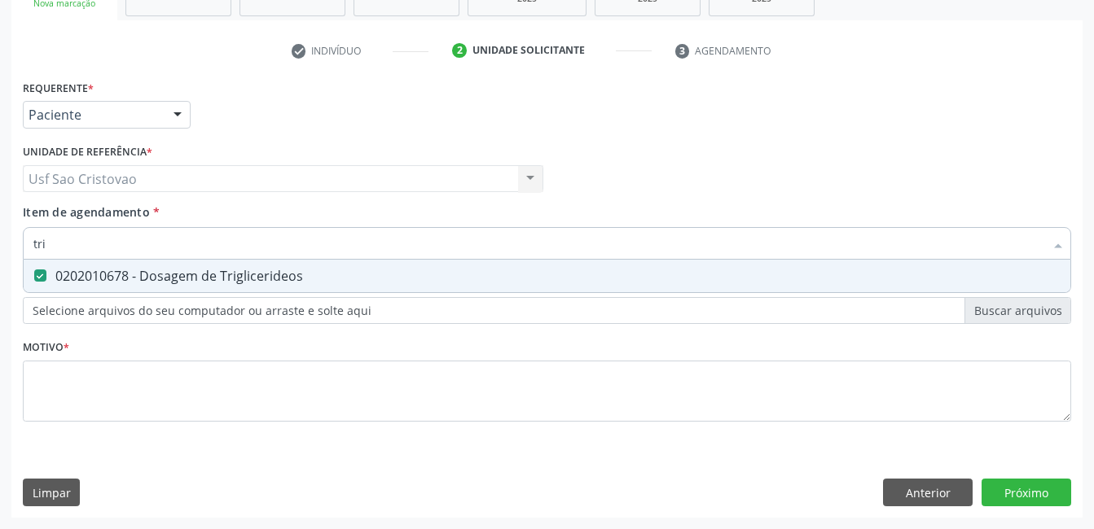
checkbox Triglicerideos "false"
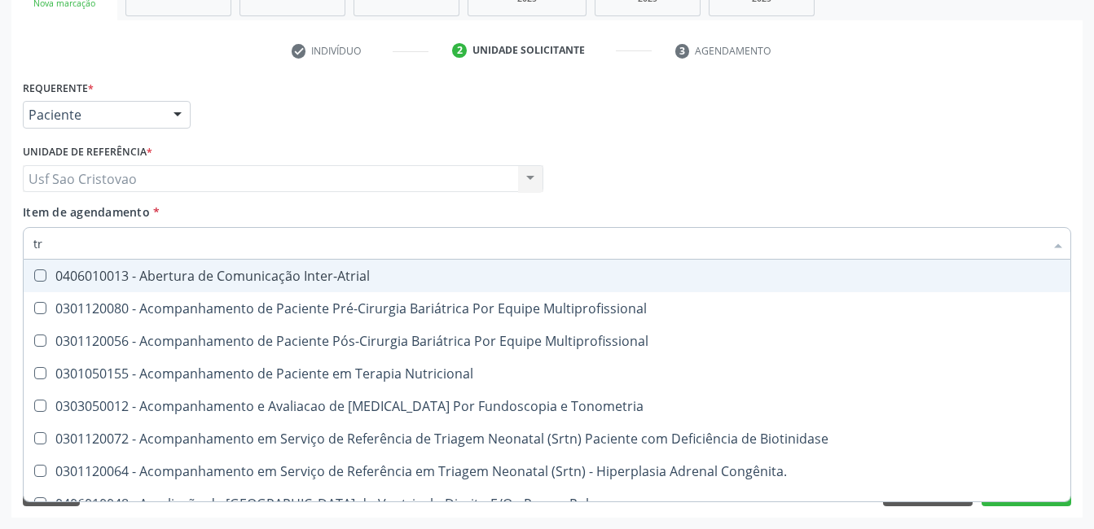
type input "t"
checkbox Triglicerideos "false"
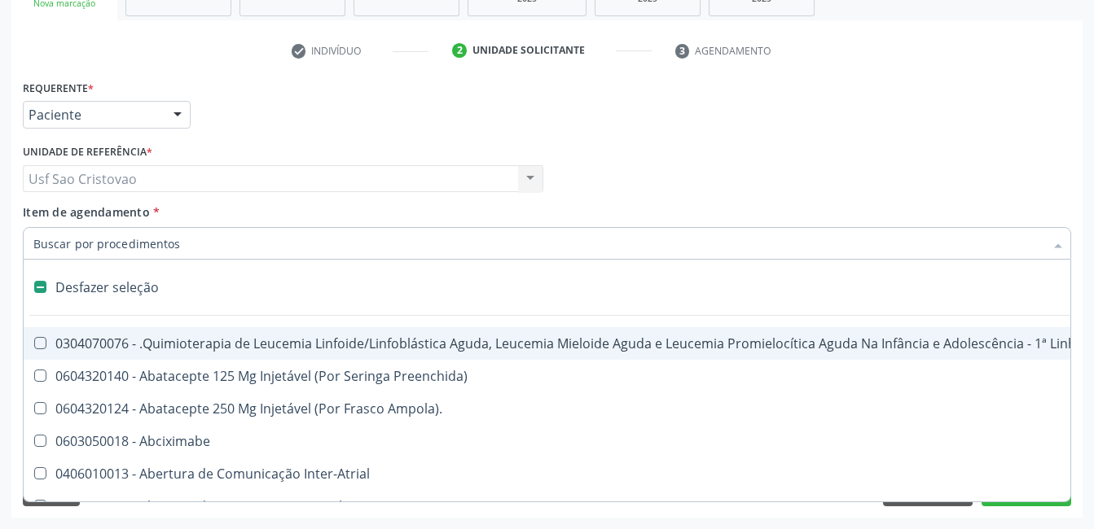
type input "h"
checkbox B "true"
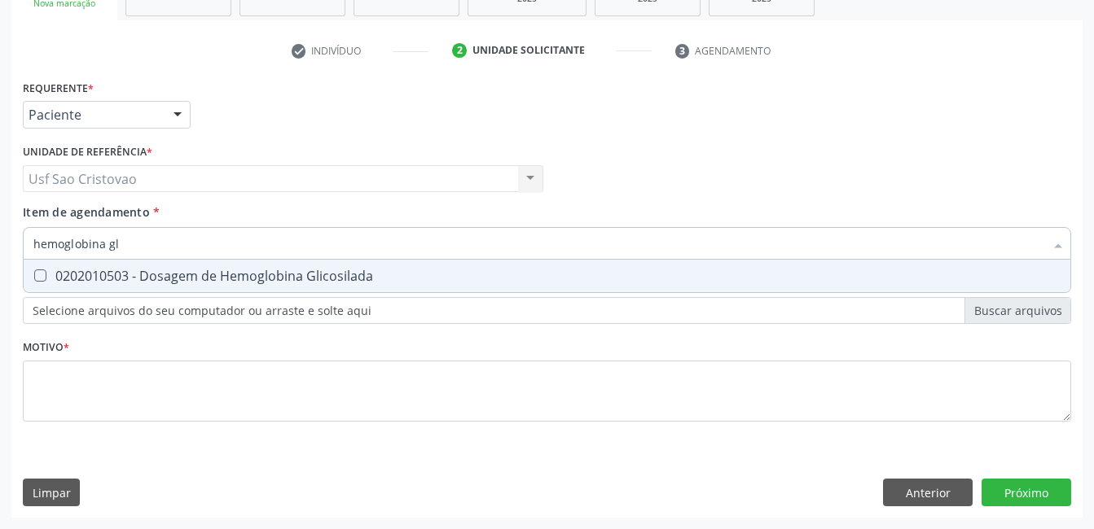
type input "hemoglobina gli"
click at [41, 278] on Glicosilada at bounding box center [40, 276] width 12 height 12
click at [34, 278] on Glicosilada "checkbox" at bounding box center [29, 275] width 11 height 11
checkbox Glicosilada "true"
type input "hemoglobina"
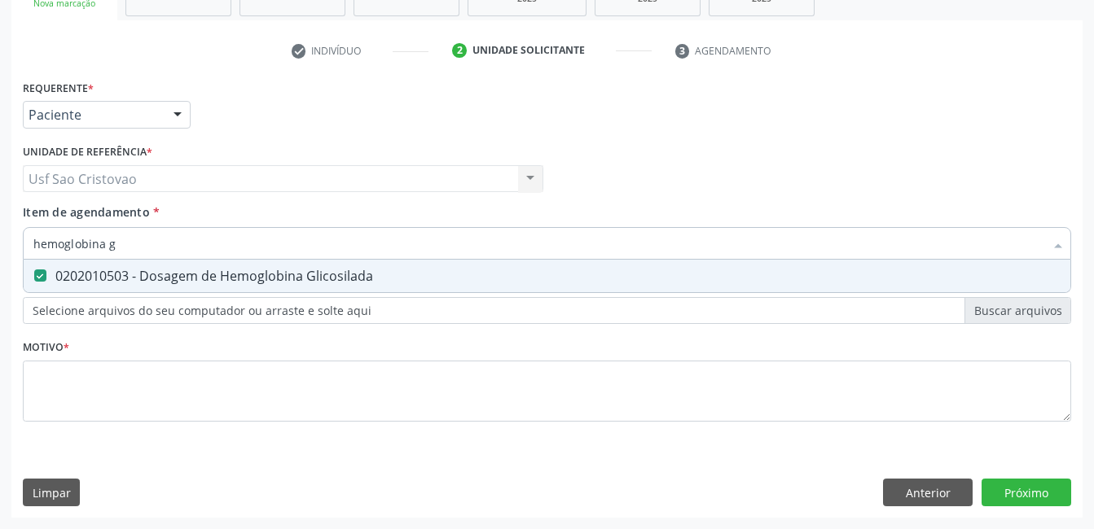
checkbox Glicosilada "false"
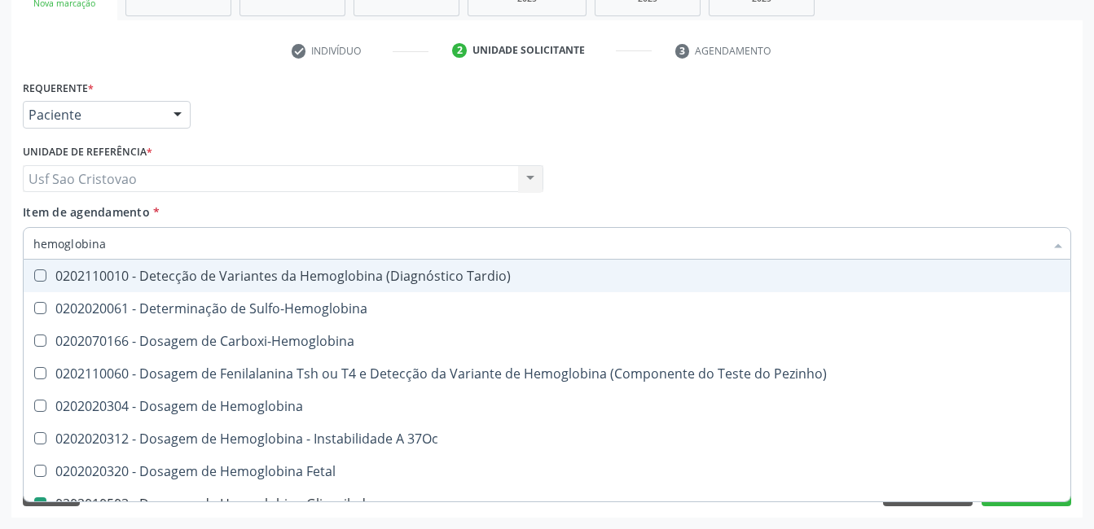
type input "hemoglobin"
checkbox Glicosilada "false"
checkbox Hematocrito\) "true"
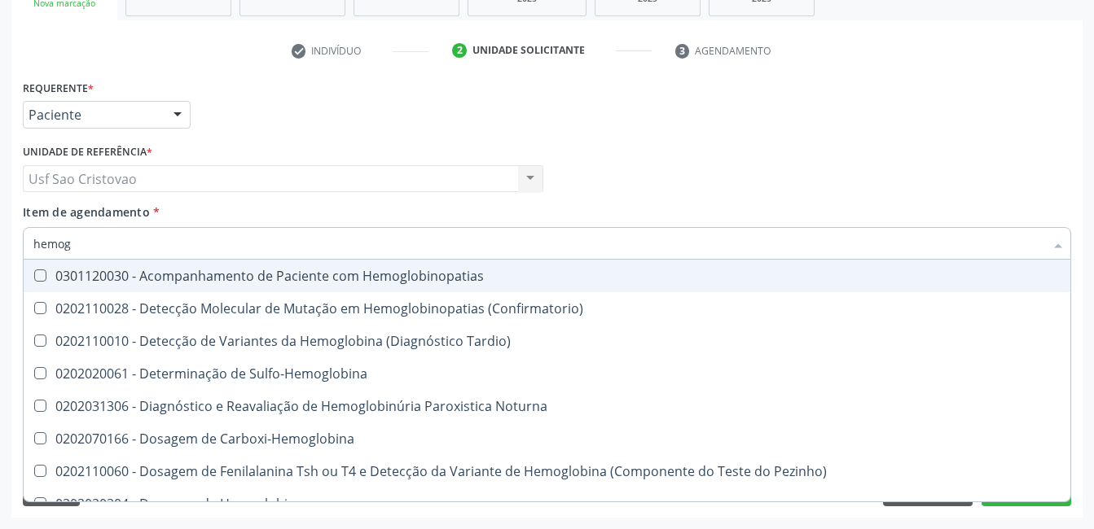
type input "hemo"
checkbox Glicosilada "false"
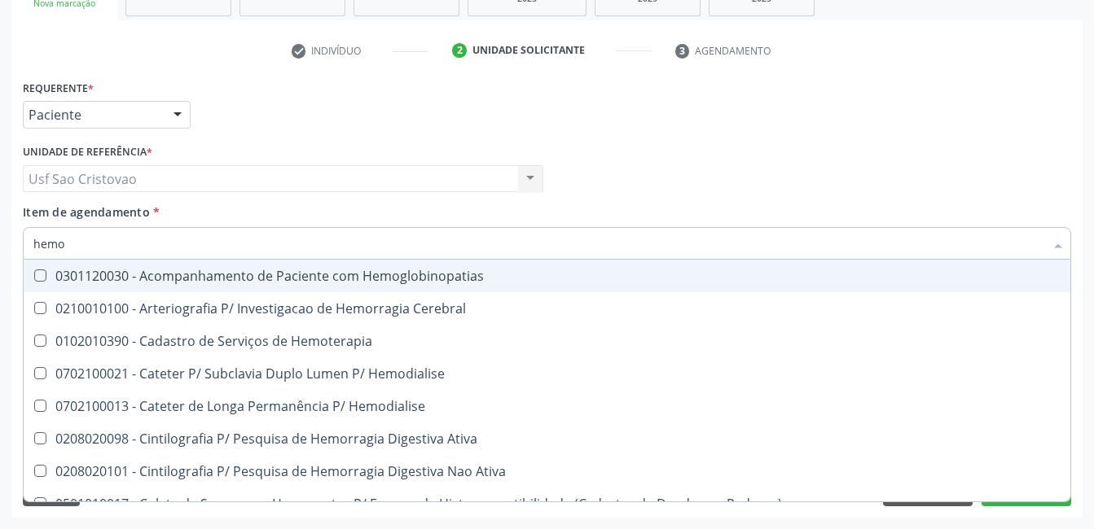
type input "hem"
checkbox Glicosilada "false"
checkbox Semana\) "true"
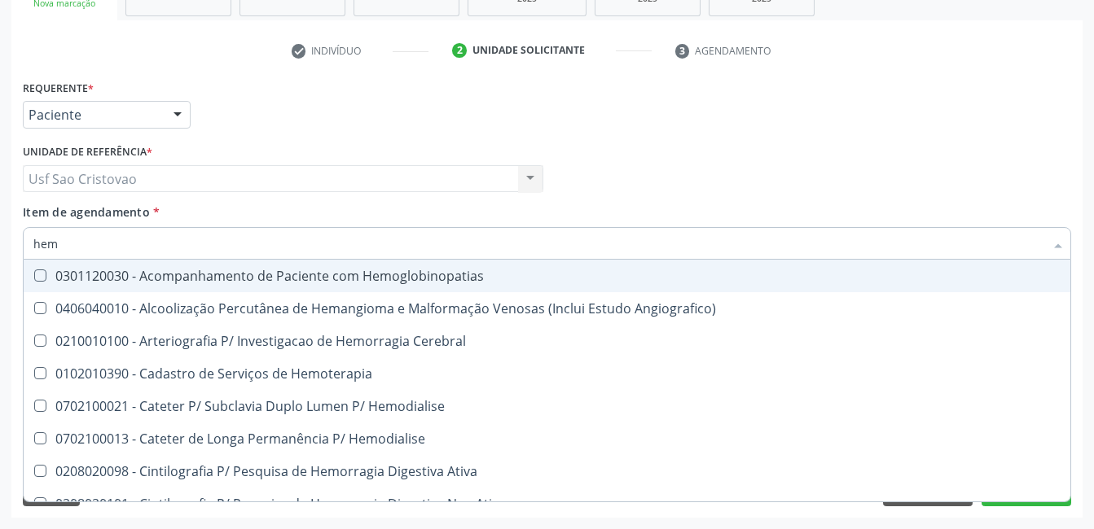
type input "he"
checkbox Glicosilada "false"
checkbox Hematocrito "true"
type input "h"
checkbox Hematocrito "false"
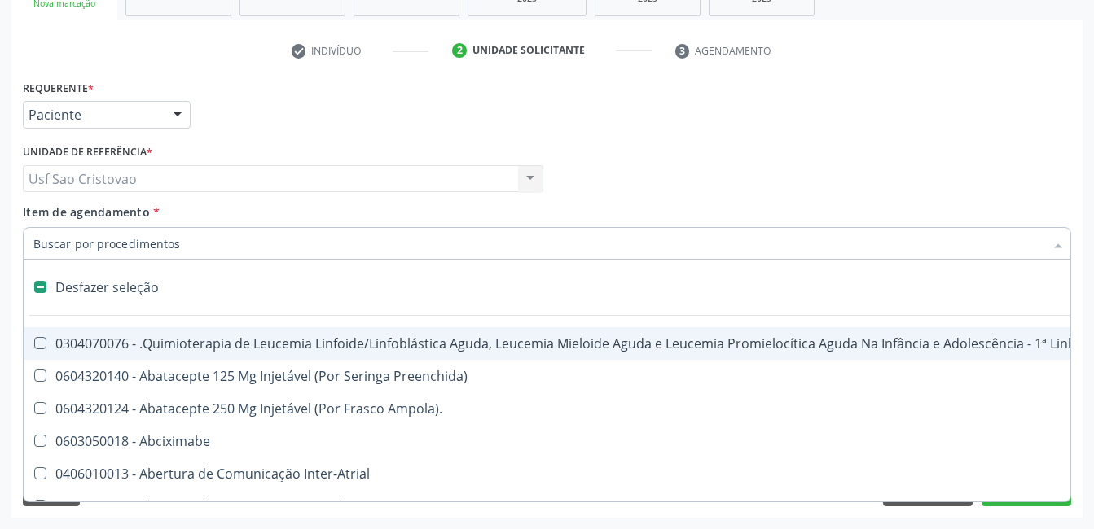
type input "h"
checkbox B "true"
checkbox Fibrinogênio "true"
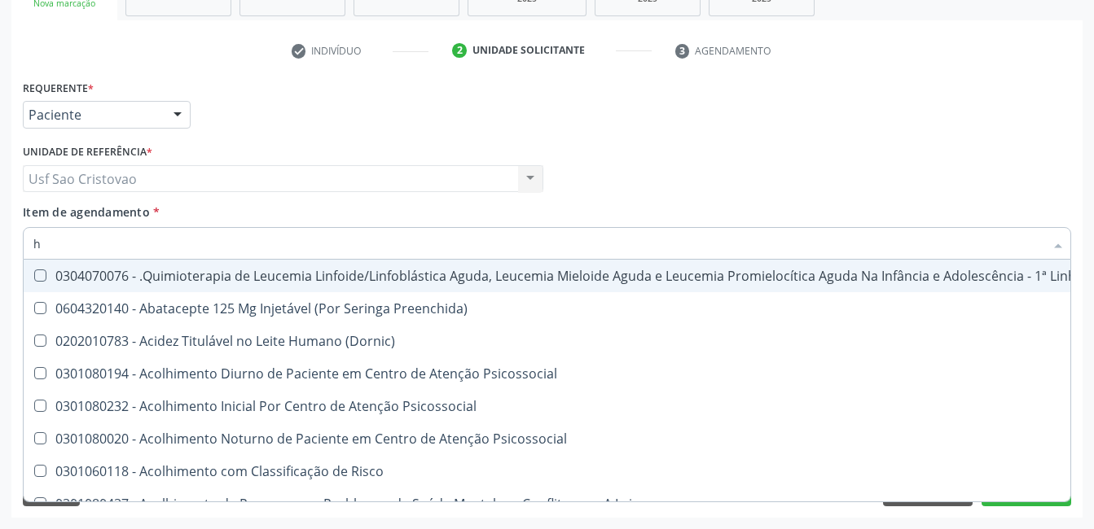
type input "he"
checkbox Pulmão "true"
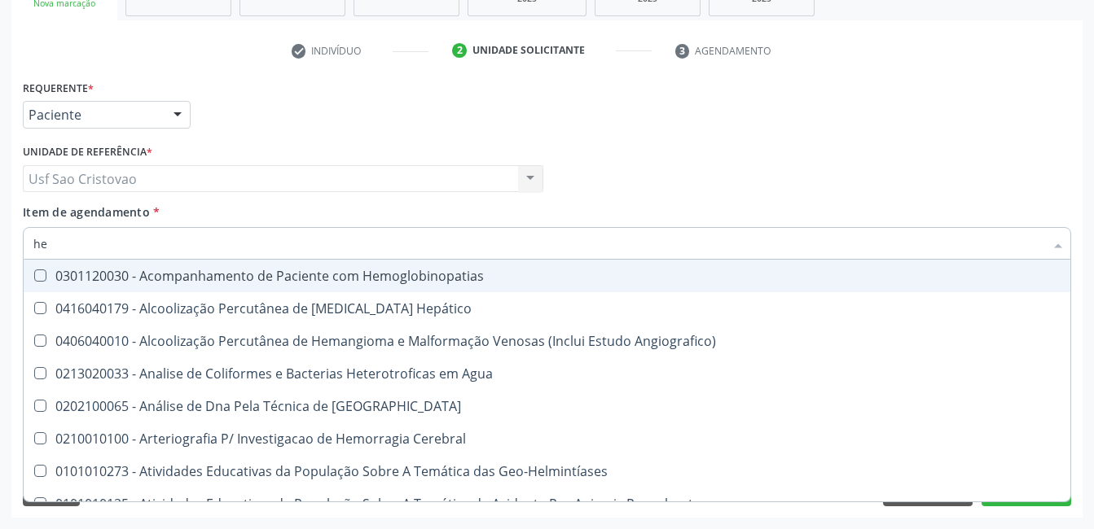
type input "hem"
checkbox \(Qualitativo\) "true"
checkbox Glicosilada "false"
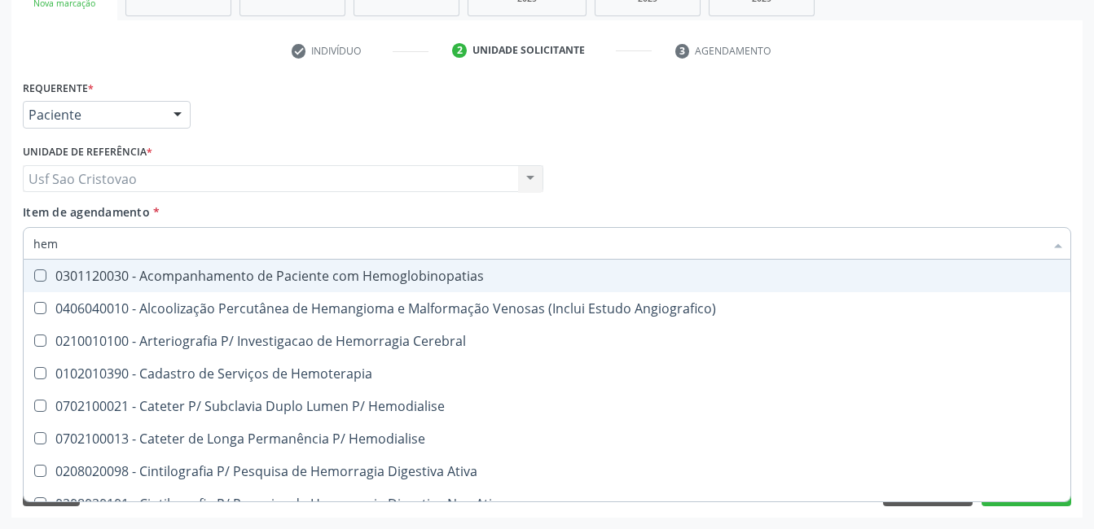
type input "hemo"
checkbox Hemacias "true"
checkbox Glicosilada "false"
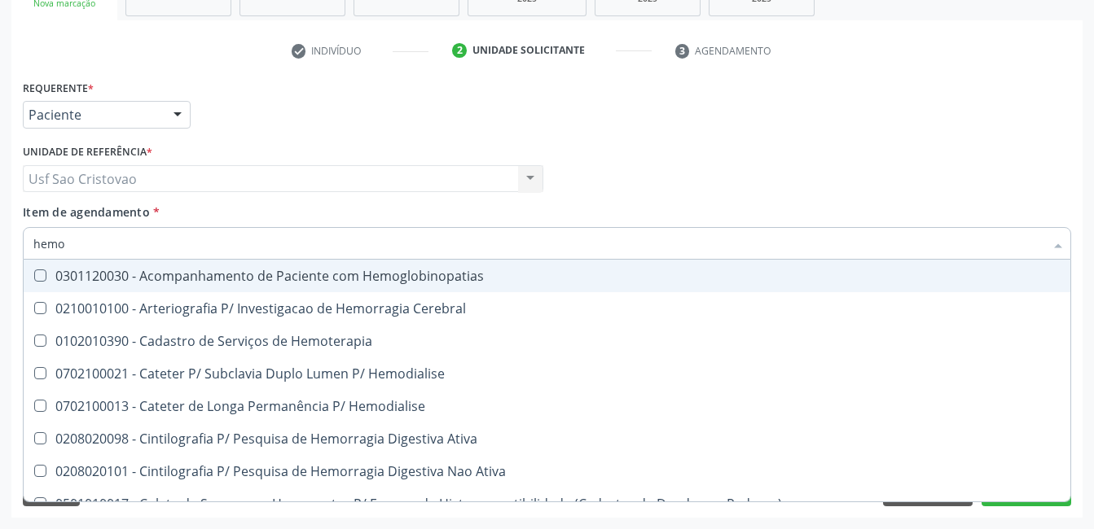
type input "hemog"
checkbox Tardio\) "true"
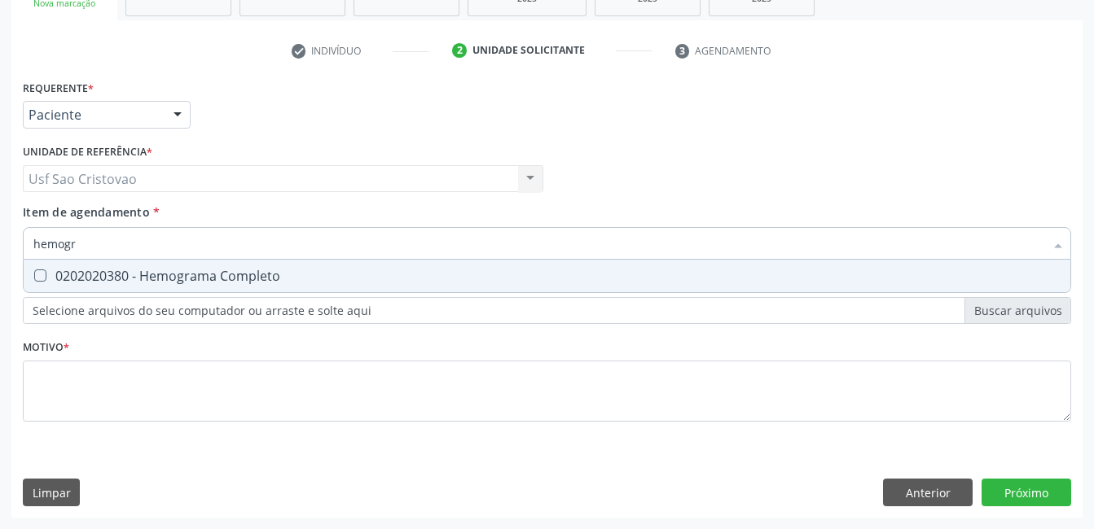
type input "hemogra"
click at [41, 278] on Completo at bounding box center [40, 276] width 12 height 12
click at [34, 278] on Completo "checkbox" at bounding box center [29, 275] width 11 height 11
checkbox Completo "true"
type input "hemog"
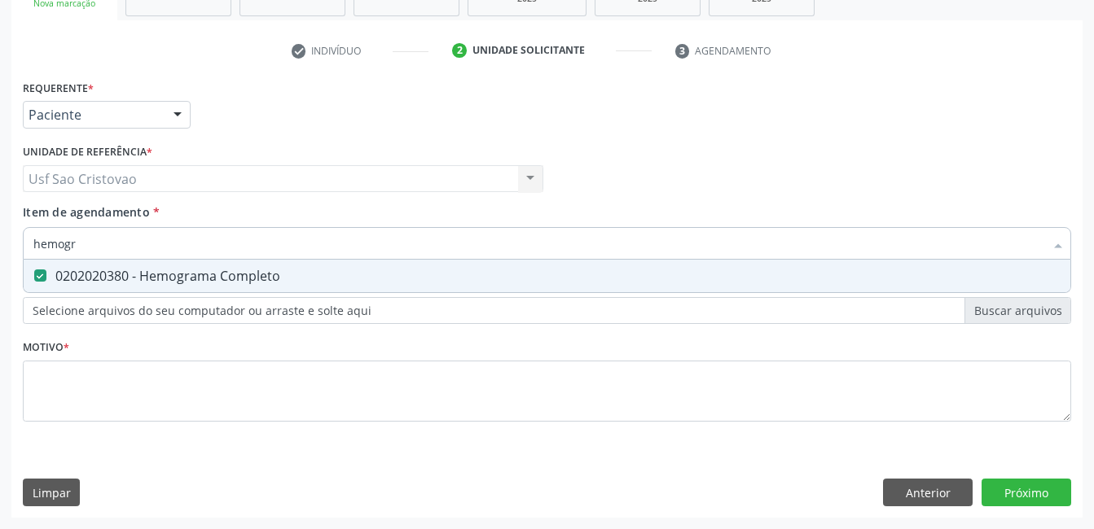
checkbox Completo "false"
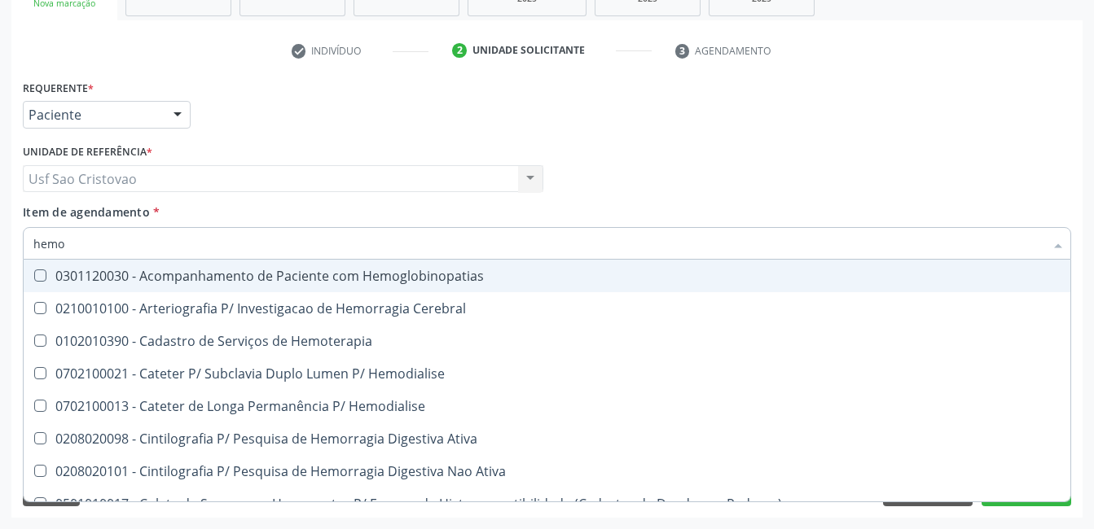
type input "hem"
checkbox Glicosilada "false"
checkbox Semana\) "true"
checkbox Completo "false"
checkbox Elástica "true"
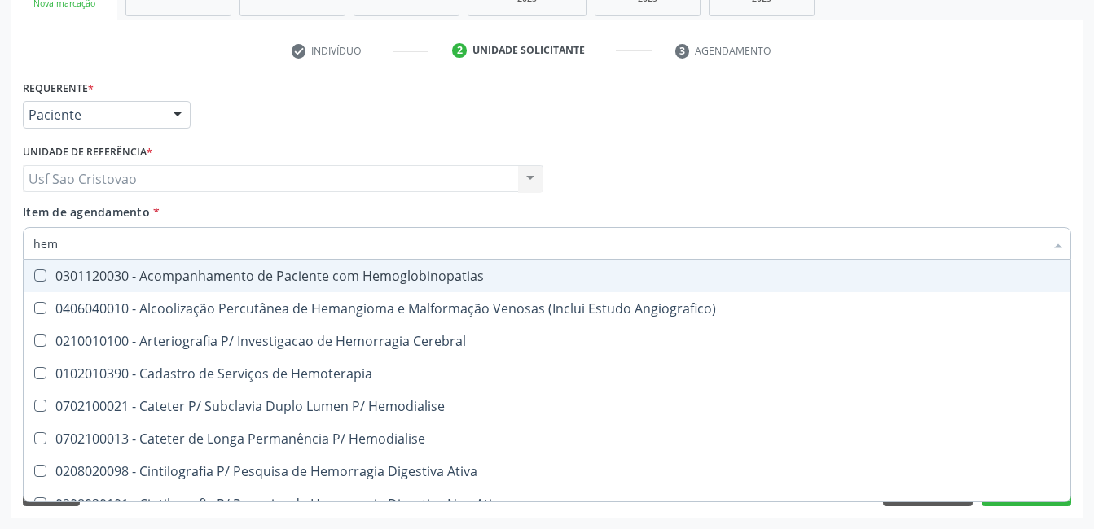
type input "he"
checkbox Glicosilada "false"
checkbox Hematocrito "true"
checkbox Completo "false"
checkbox Orgaos "true"
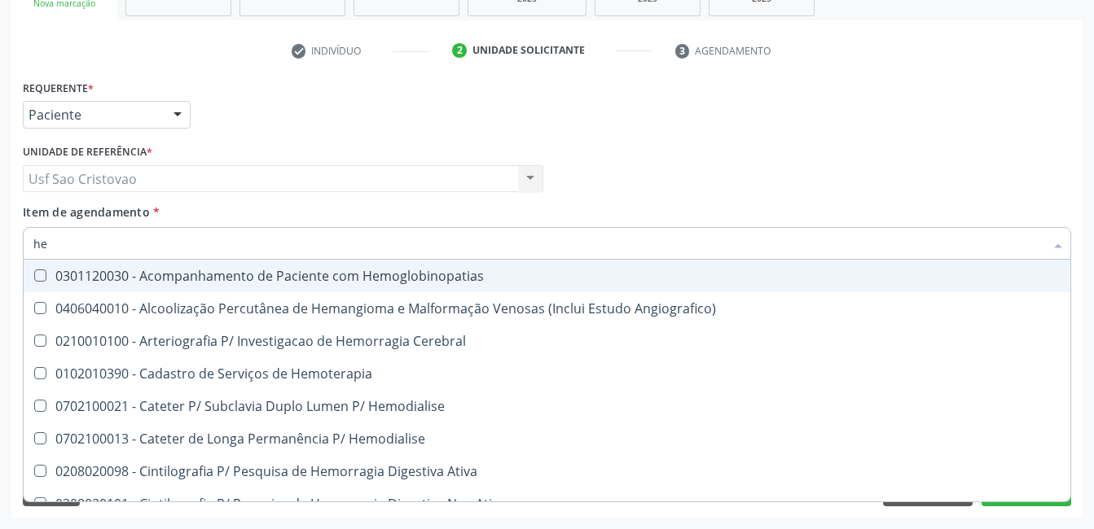
type input "h"
checkbox Hematocrito "false"
checkbox Orgaos "false"
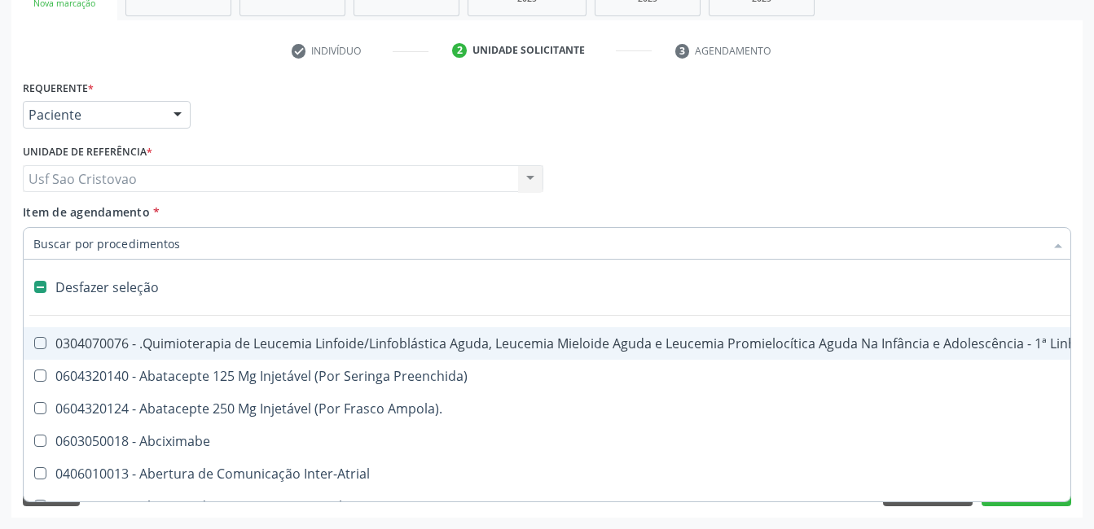
type input "2"
checkbox Comprimido\) "true"
checkbox Abdominal "true"
checkbox Colostomia "true"
checkbox Colpectomia "true"
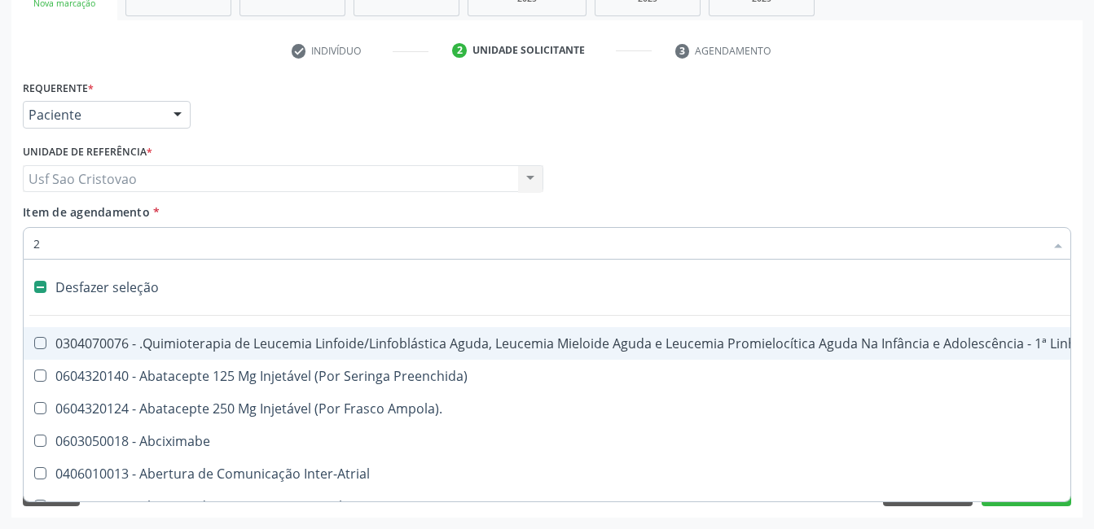
checkbox Colo "true"
checkbox Percutanea "true"
checkbox Unidades "true"
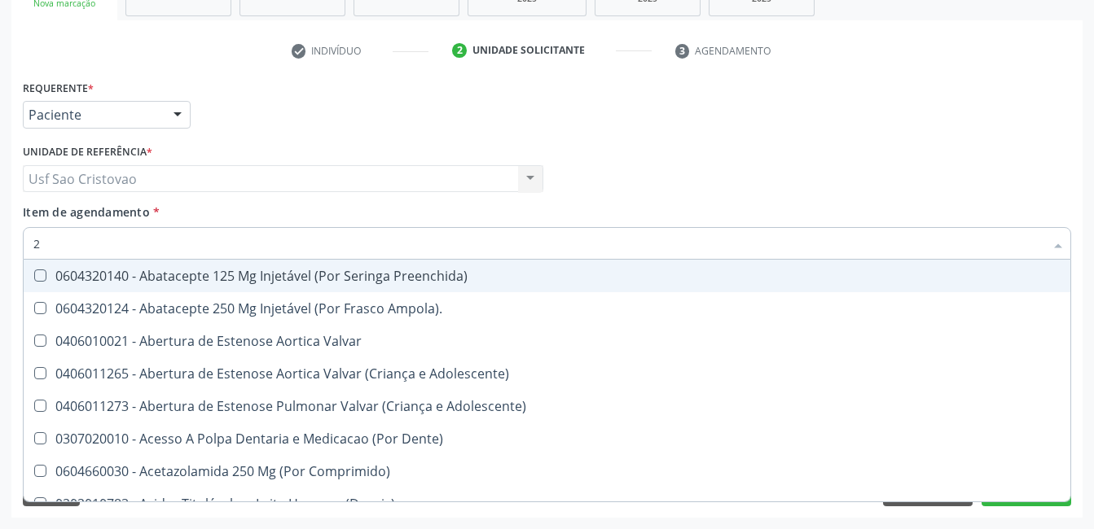
type input "20"
checkbox Per-Operatoria "true"
checkbox Glenoidal "true"
checkbox Biologica "true"
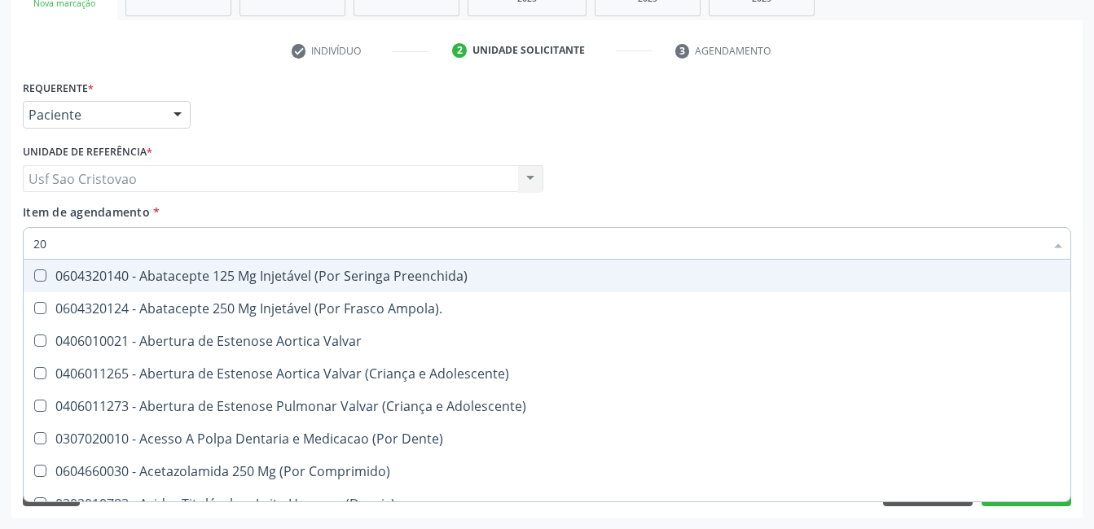
checkbox Revisao "true"
checkbox Cec "true"
checkbox Aortica "true"
checkbox \(Desbastamento\) "true"
checkbox Cranianos "true"
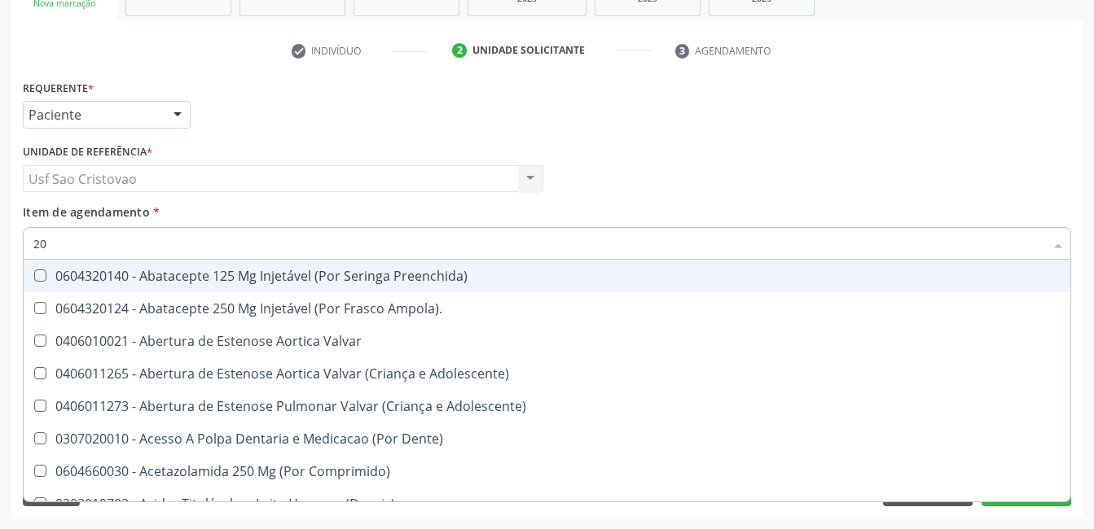
checkbox Pulmonar "true"
checkbox Biotinidase "true"
checkbox Urico "false"
checkbox Hdl "false"
checkbox Ldl "false"
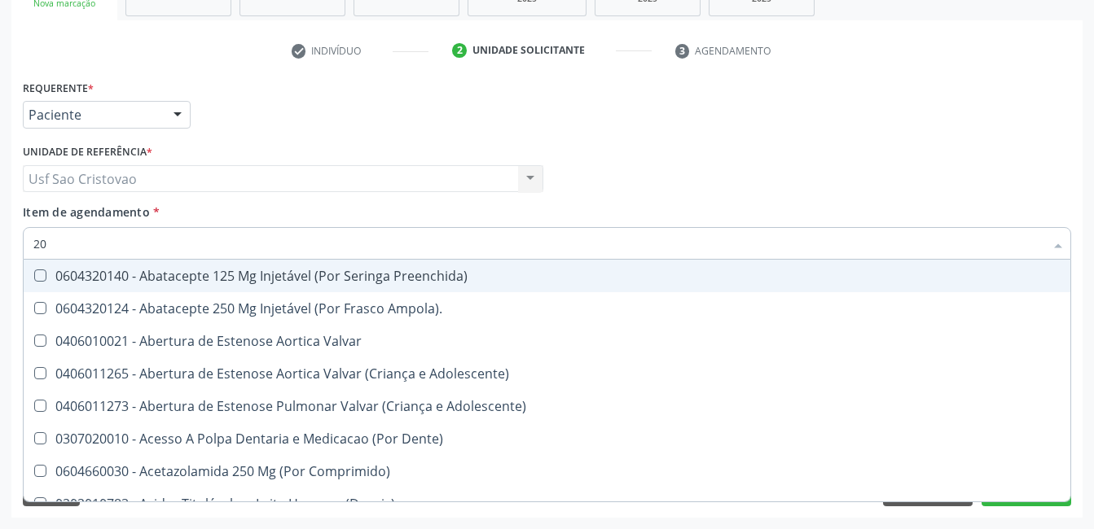
checkbox Total "false"
checkbox Creatinina "false"
checkbox Glicose "false"
checkbox Fecal "true"
checkbox Glicosilada "false"
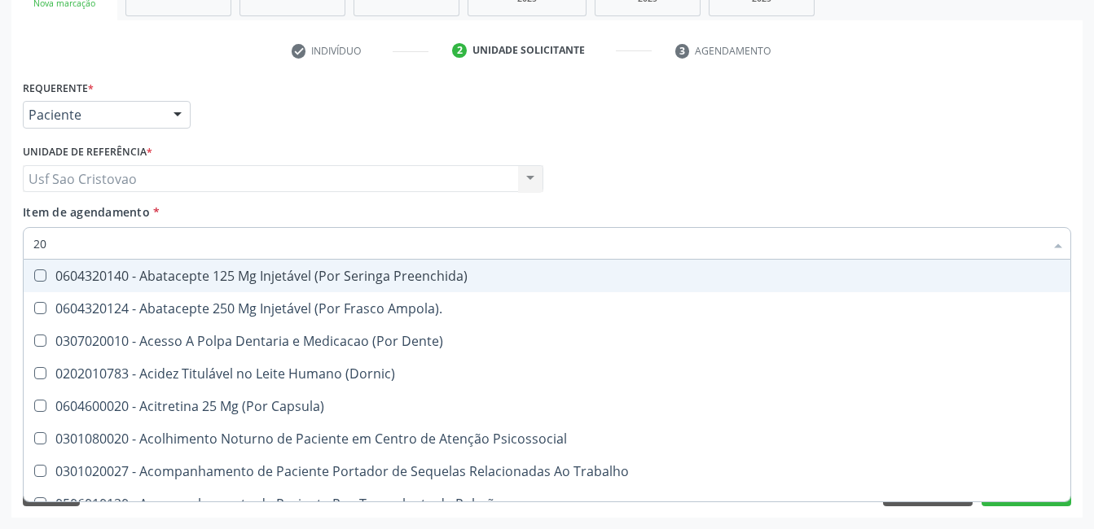
type input "202"
checkbox Sistêmico "true"
checkbox Pele "true"
checkbox Tireoide "true"
checkbox Estereotaxica "true"
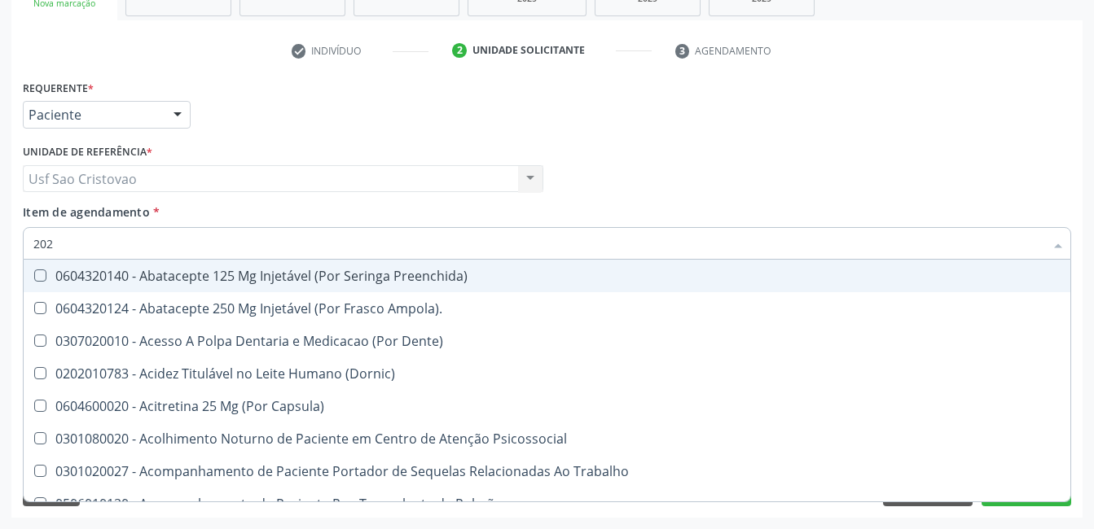
checkbox Bexiga "true"
checkbox Linha "true"
checkbox Bilateral "true"
checkbox Transferências "true"
checkbox Extremidades "true"
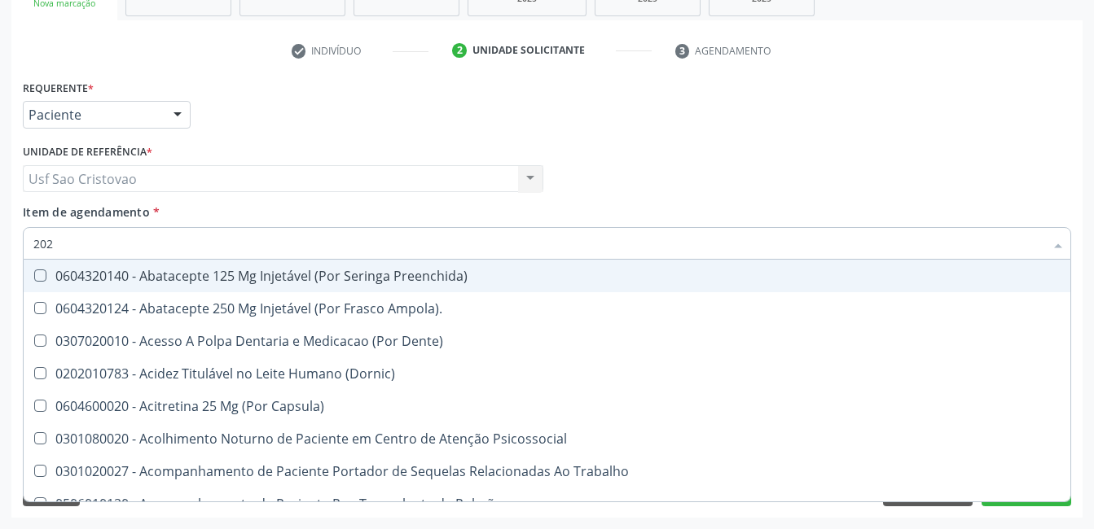
checkbox \(Semi-Solido\) "true"
checkbox Inteiro "true"
checkbox Creatinina "true"
checkbox Urico "false"
checkbox Hdl "false"
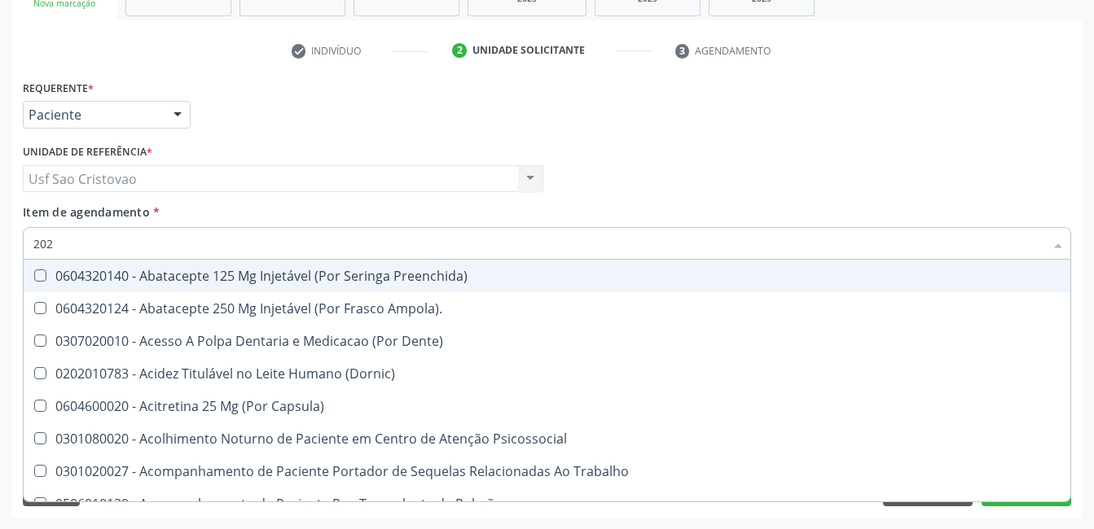
checkbox Ldl "false"
checkbox Total "false"
checkbox Creatinina "false"
type input "2020"
checkbox Punho "true"
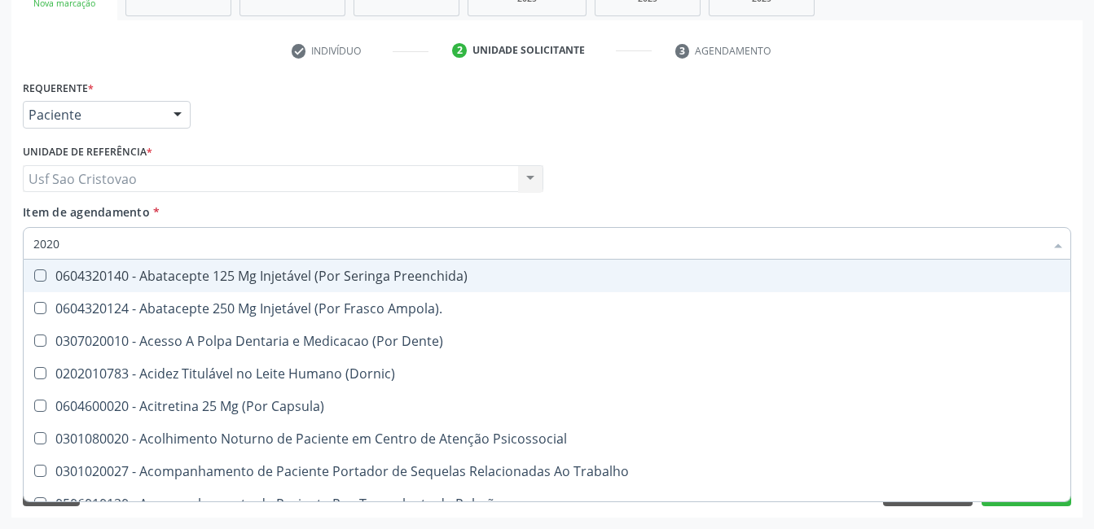
checkbox Sistêmico "false"
checkbox Gel "true"
checkbox Fluorado "true"
checkbox Supervisionada "true"
checkbox \(Hanseníase\) "true"
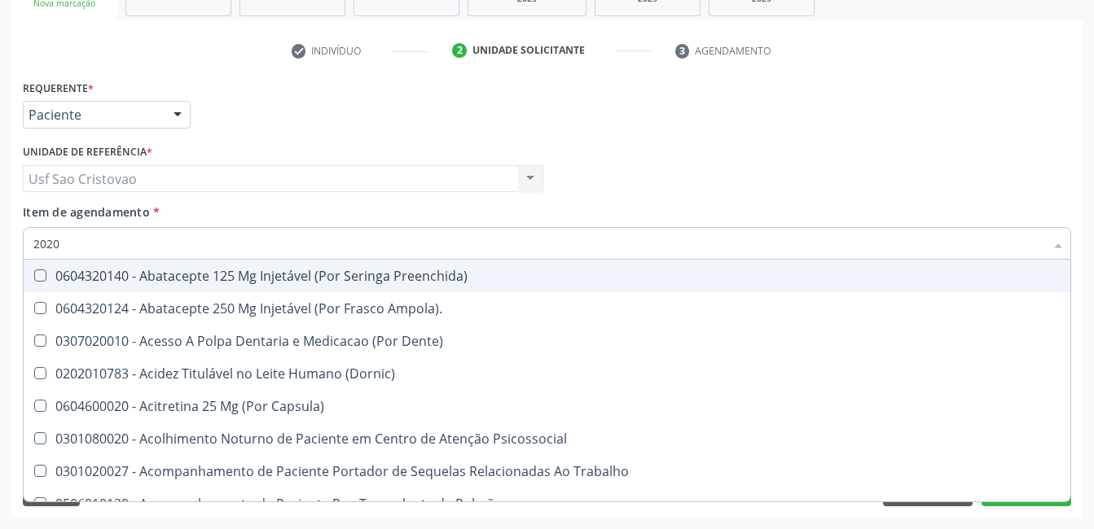
checkbox Pele "false"
checkbox Tireoide "false"
checkbox Estereotaxica "false"
checkbox Bexiga "false"
checkbox Aberto\) "true"
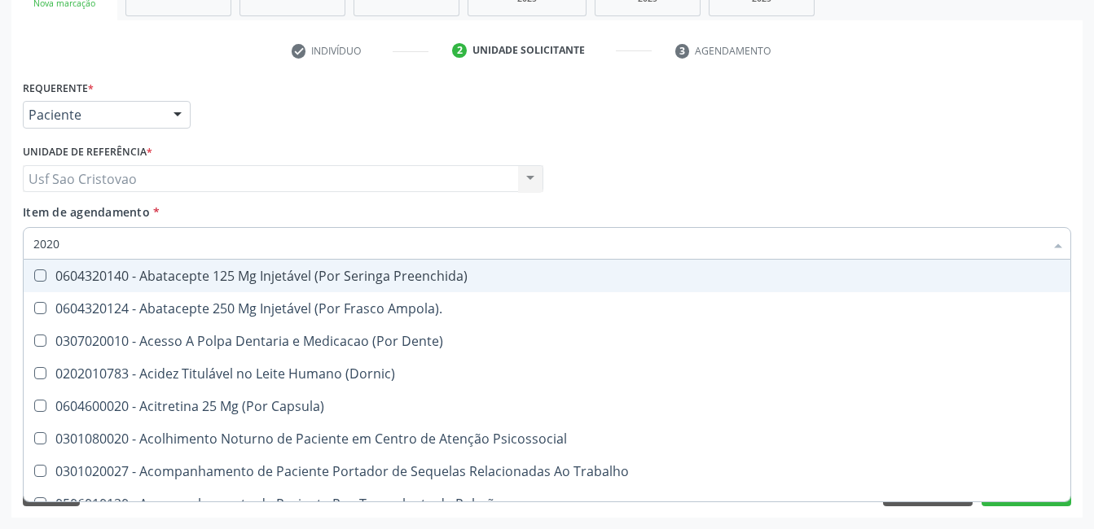
checkbox Puncao "true"
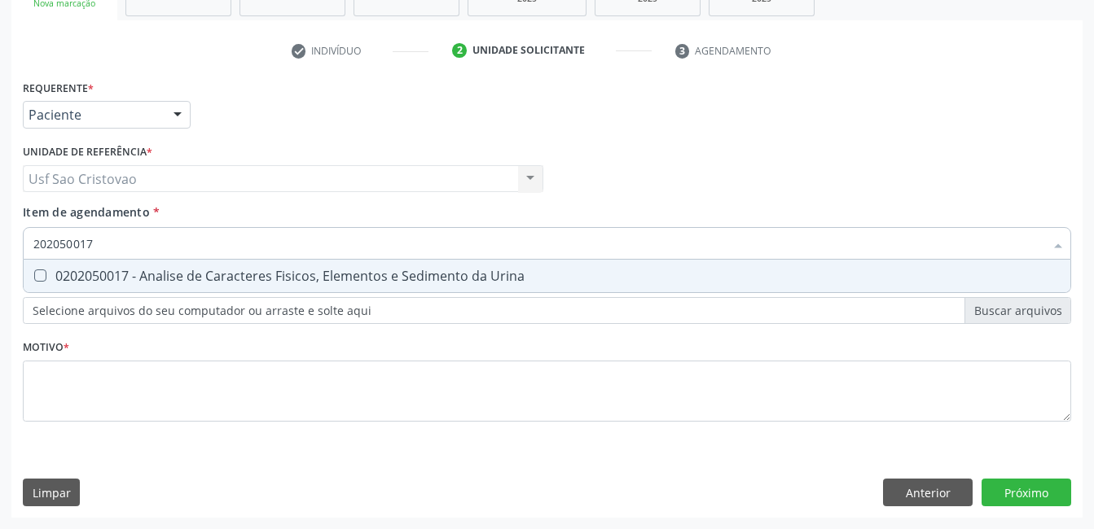
click at [41, 278] on Urina at bounding box center [40, 276] width 12 height 12
click at [34, 278] on Urina "checkbox" at bounding box center [29, 275] width 11 height 11
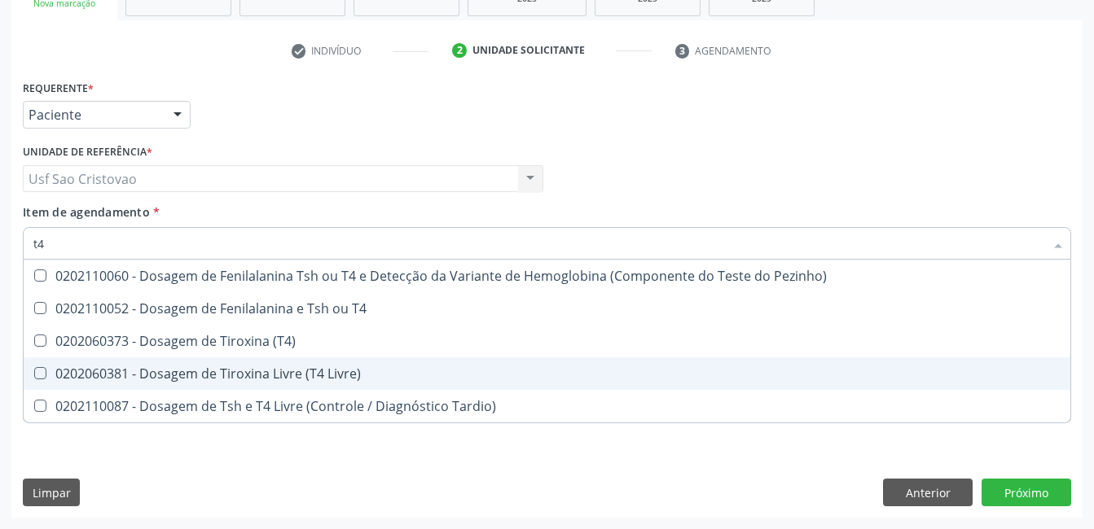
click at [42, 371] on Livre\) at bounding box center [40, 373] width 12 height 12
click at [34, 371] on Livre\) "checkbox" at bounding box center [29, 373] width 11 height 11
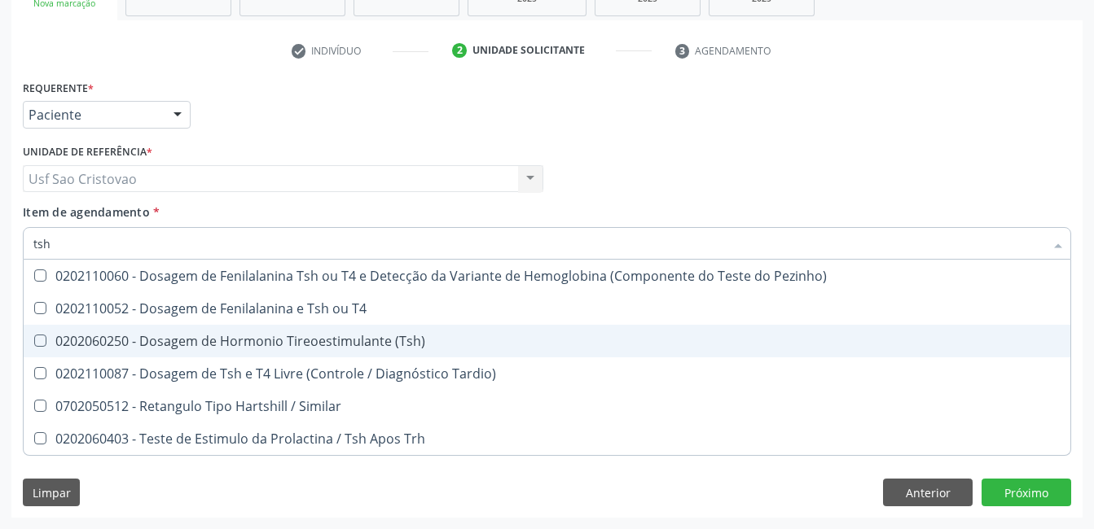
click at [37, 340] on \(Tsh\) at bounding box center [40, 341] width 12 height 12
click at [34, 340] on \(Tsh\) "checkbox" at bounding box center [29, 341] width 11 height 11
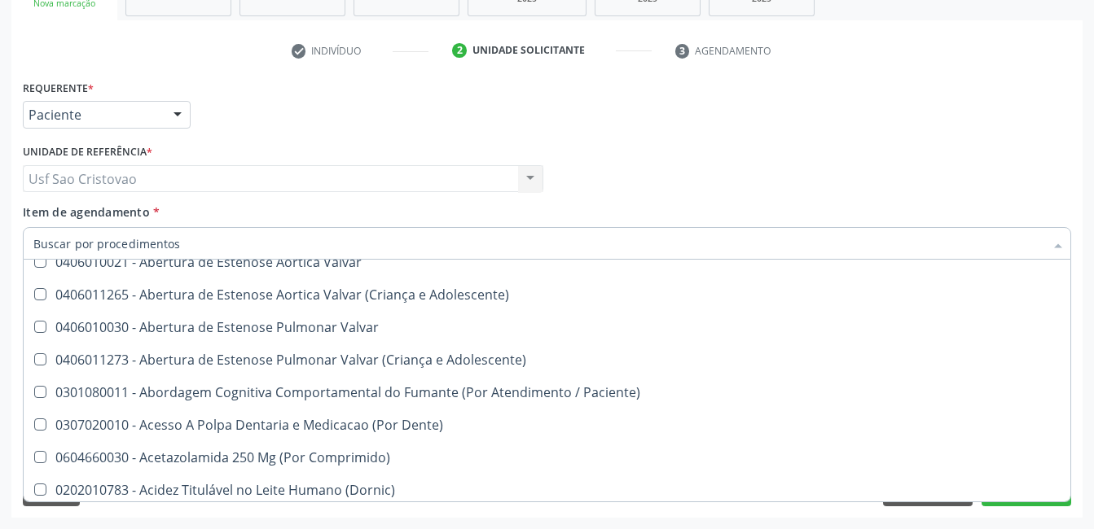
scroll to position [326, 0]
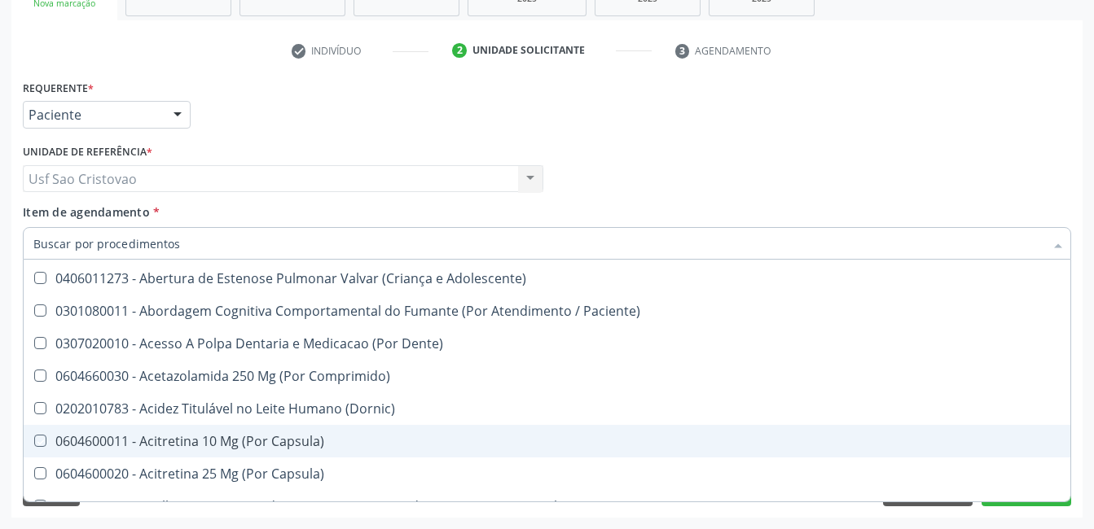
click at [578, 522] on div "Acompanhamento Acompanhe a situação das marcações correntes e finalizadas Relat…" at bounding box center [547, 170] width 1094 height 717
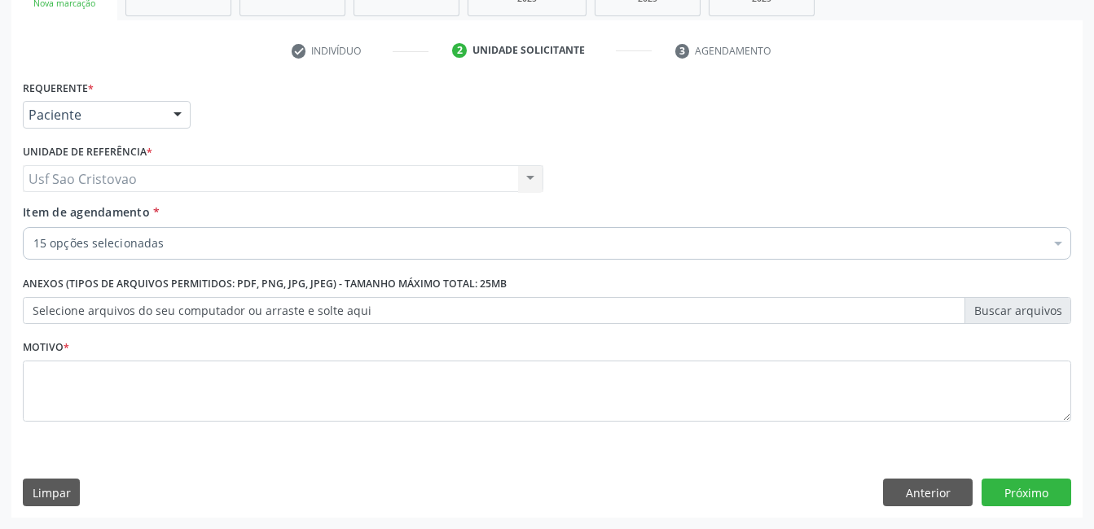
scroll to position [0, 0]
click at [1034, 486] on button "Próximo" at bounding box center [1026, 493] width 90 height 28
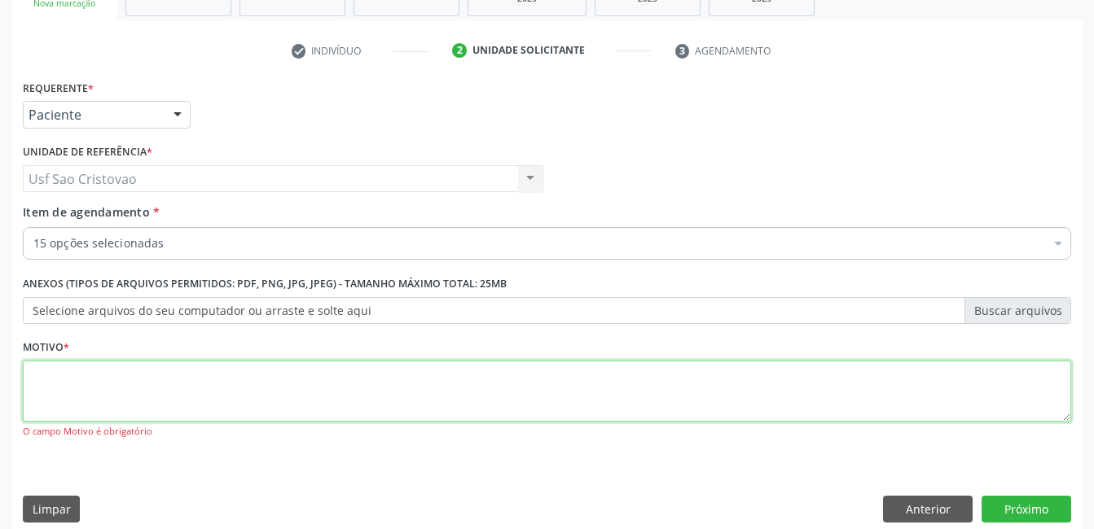
click at [491, 395] on textarea at bounding box center [547, 392] width 1048 height 62
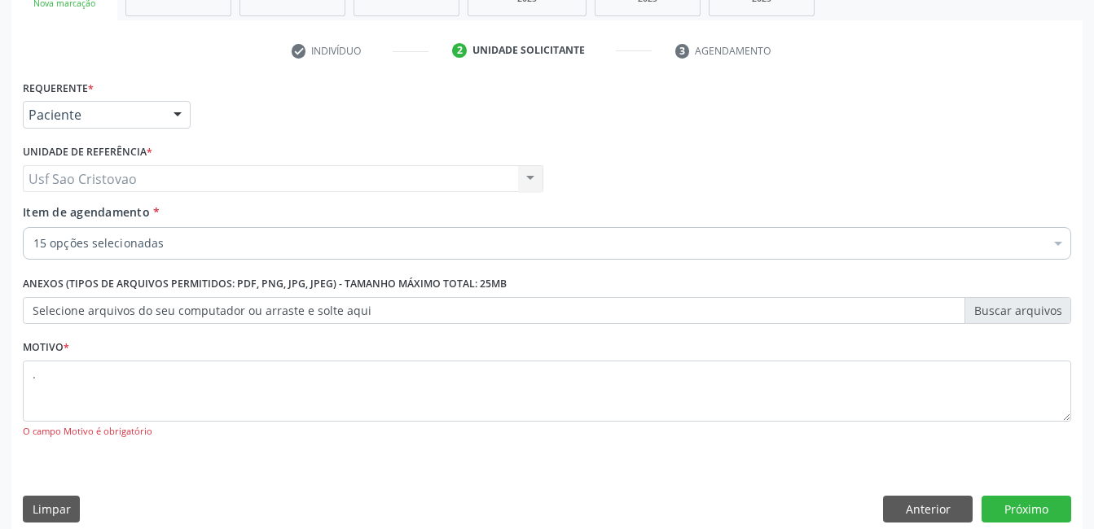
click at [522, 452] on div "Motivo * . O [GEOGRAPHIC_DATA] é obrigatório" at bounding box center [547, 399] width 1056 height 126
click at [1012, 503] on button "Próximo" at bounding box center [1026, 510] width 90 height 28
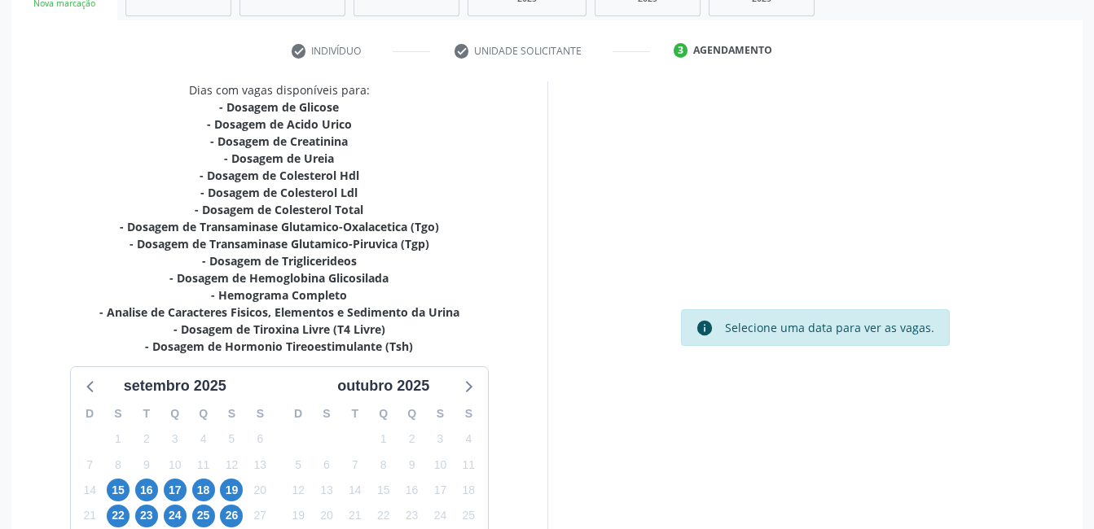
scroll to position [419, 0]
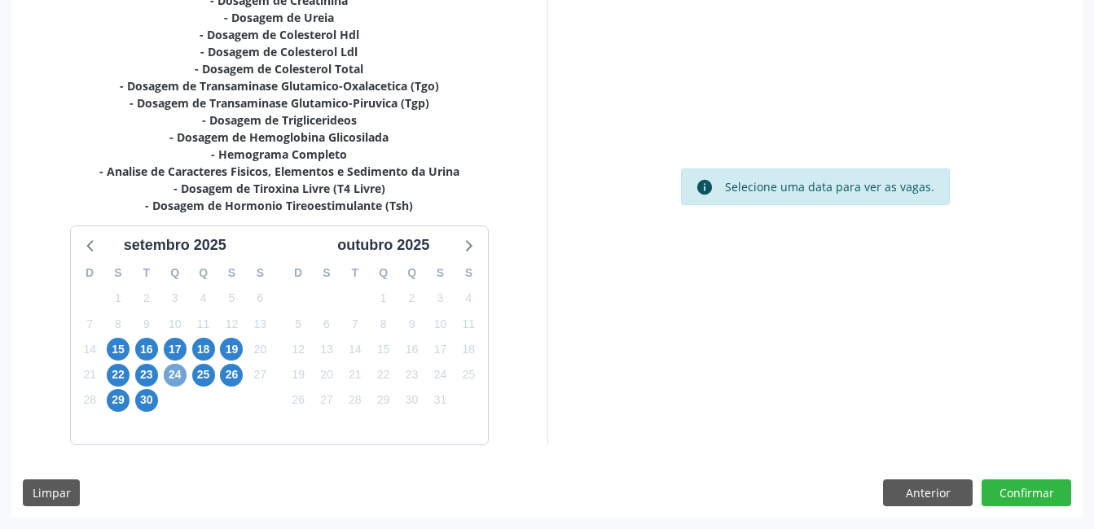
click at [174, 375] on span "24" at bounding box center [175, 375] width 23 height 23
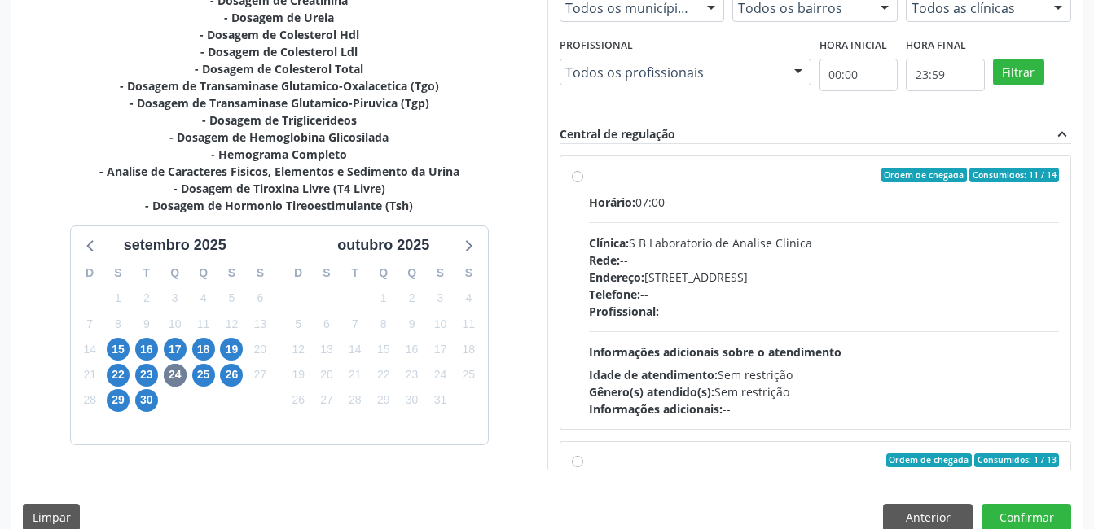
click at [589, 171] on label "Ordem de chegada Consumidos: 11 / 14 Horário: 07:00 Clínica: S B Laboratorio de…" at bounding box center [824, 293] width 471 height 250
click at [578, 171] on input "Ordem de chegada Consumidos: 11 / 14 Horário: 07:00 Clínica: S B Laboratorio de…" at bounding box center [577, 175] width 11 height 15
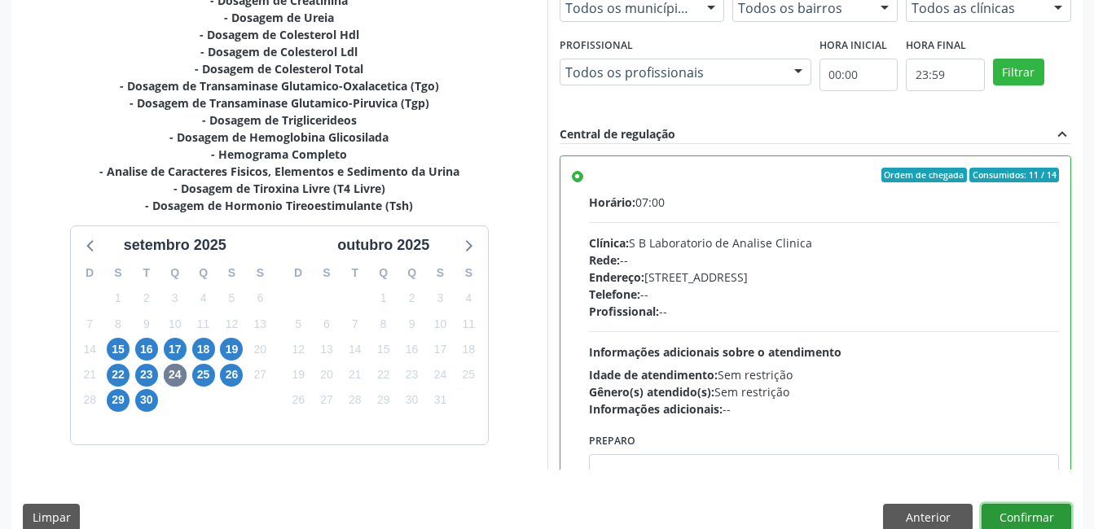
click at [1036, 524] on button "Confirmar" at bounding box center [1026, 518] width 90 height 28
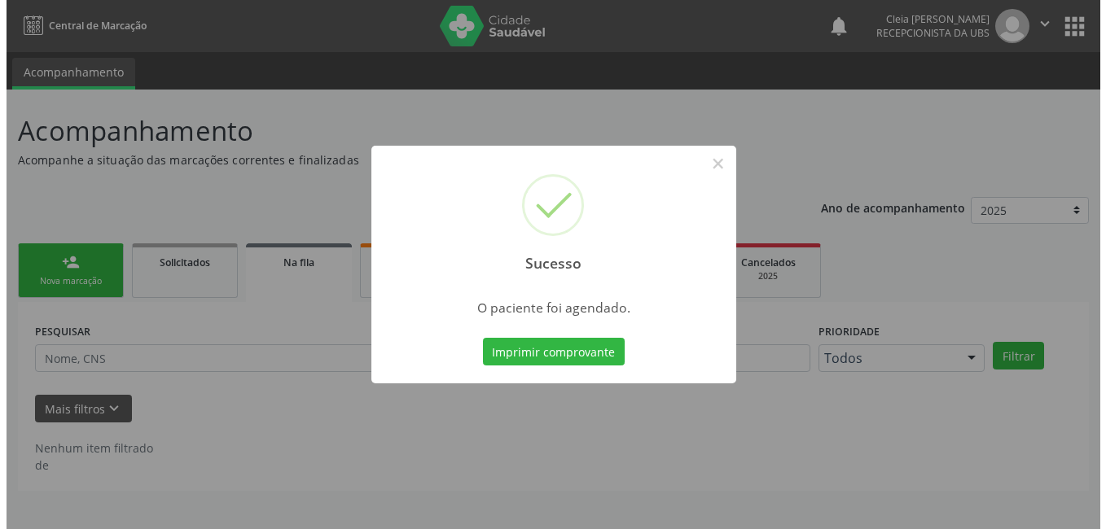
scroll to position [0, 0]
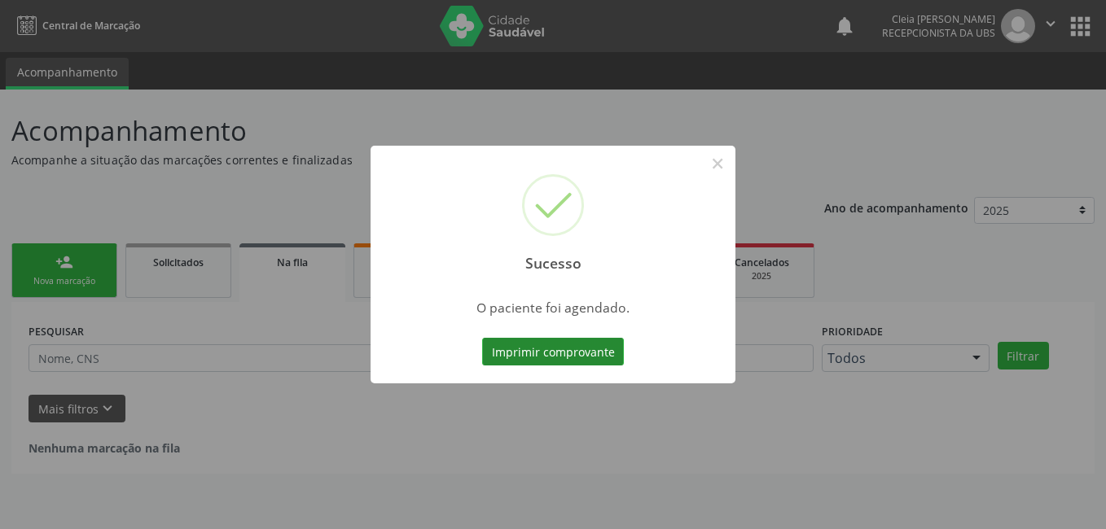
click at [538, 353] on button "Imprimir comprovante" at bounding box center [553, 352] width 142 height 28
